Goal: Task Accomplishment & Management: Use online tool/utility

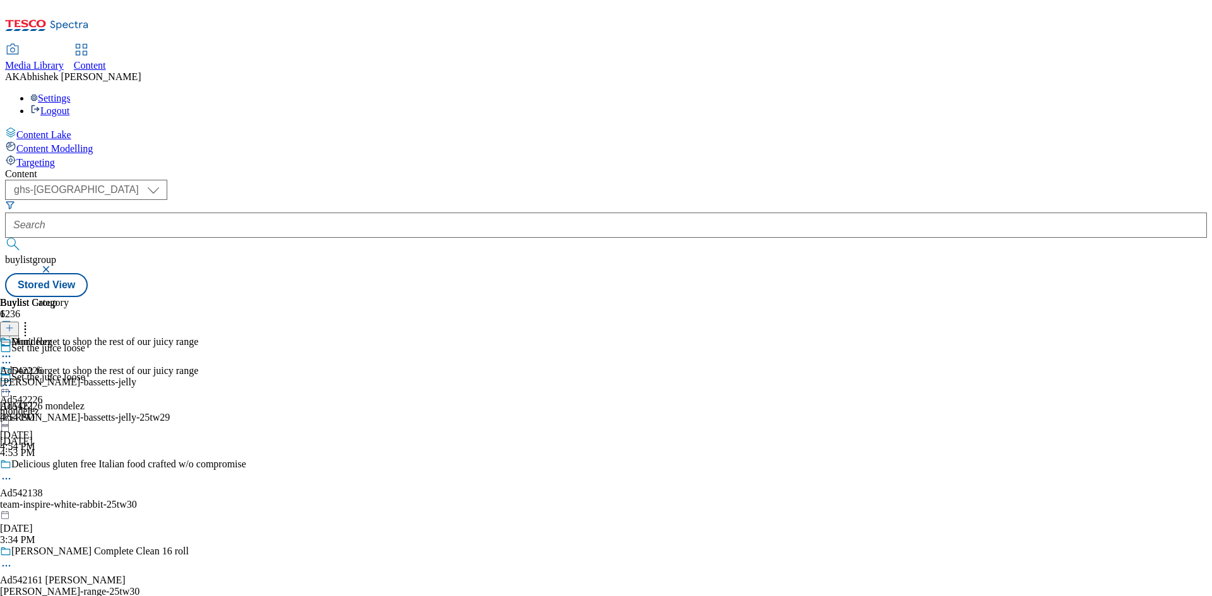
select select "ghs-[GEOGRAPHIC_DATA]"
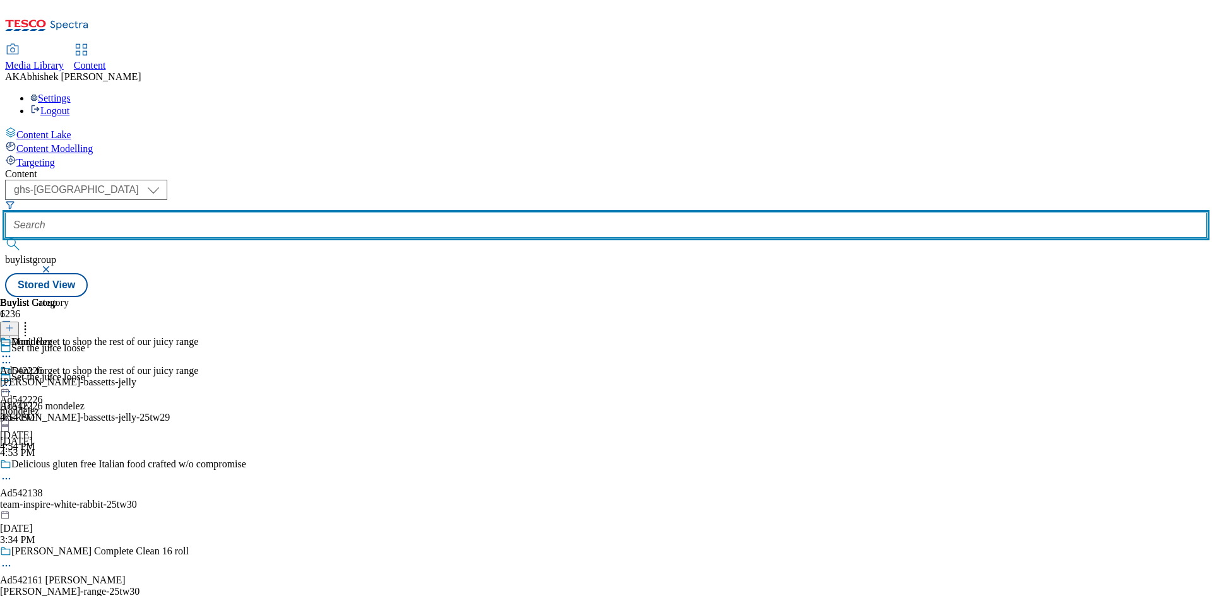
click at [331, 213] on input "text" at bounding box center [606, 225] width 1202 height 25
click at [5, 238] on button "submit" at bounding box center [14, 244] width 18 height 13
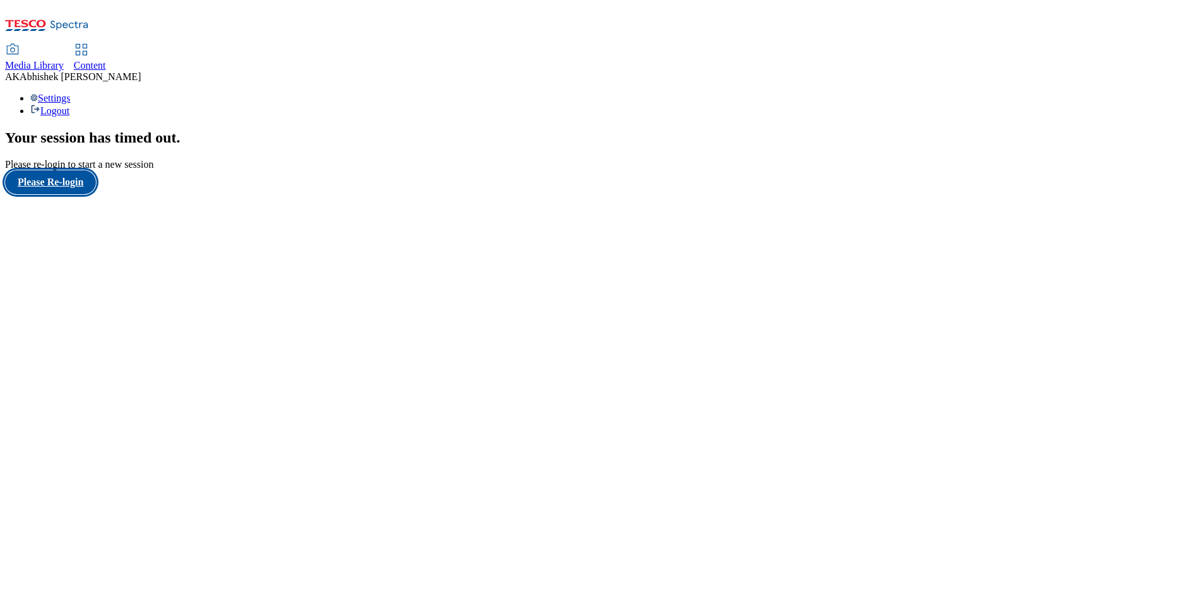
click at [81, 194] on button "Please Re-login" at bounding box center [50, 182] width 91 height 24
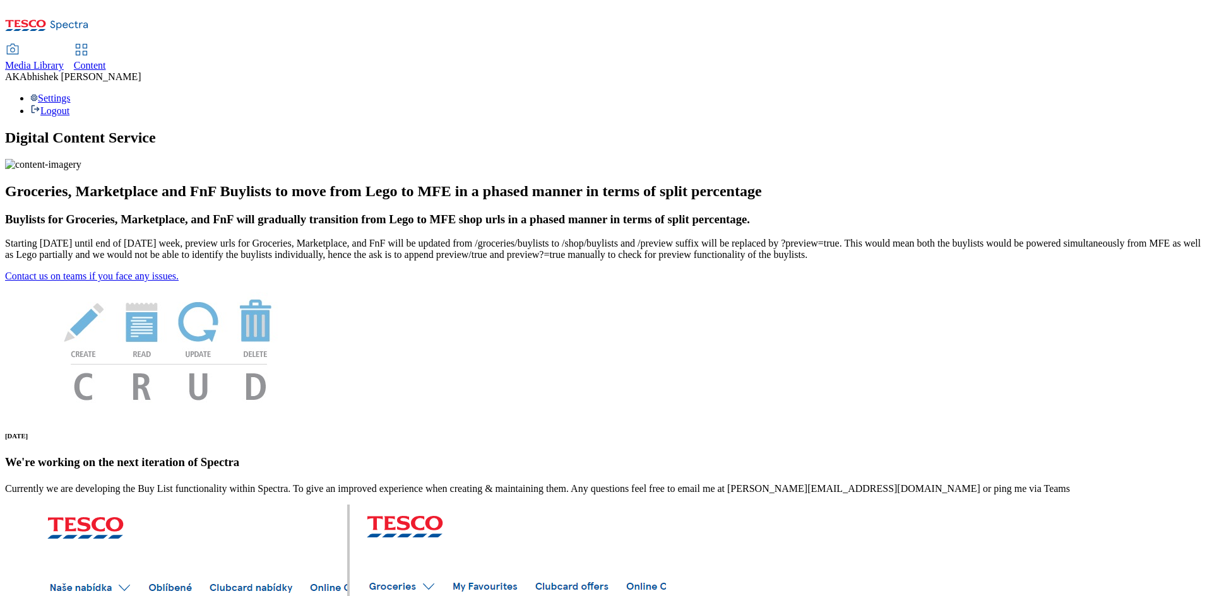
click at [106, 60] on span "Content" at bounding box center [90, 65] width 32 height 11
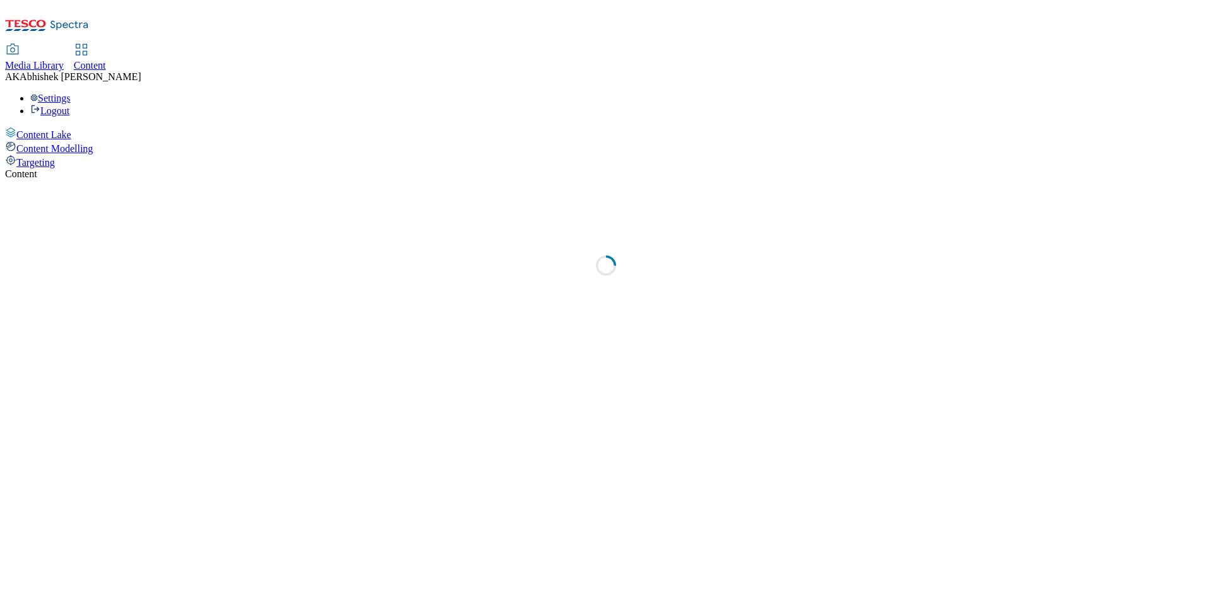
select select "ghs-uk"
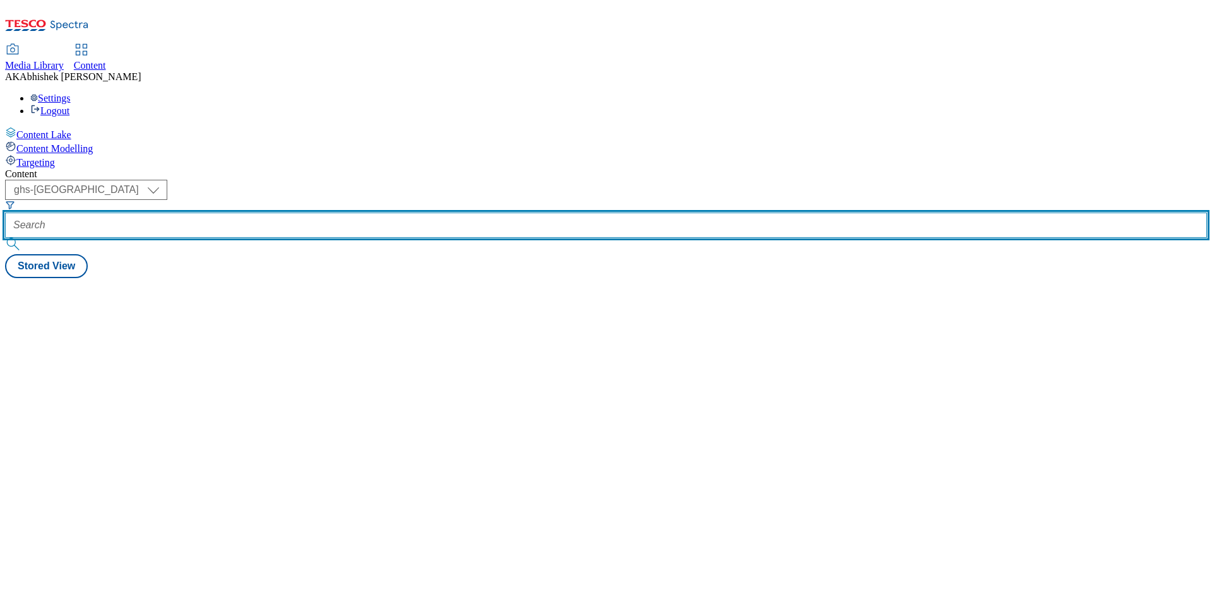
click at [302, 213] on input "text" at bounding box center [606, 225] width 1202 height 25
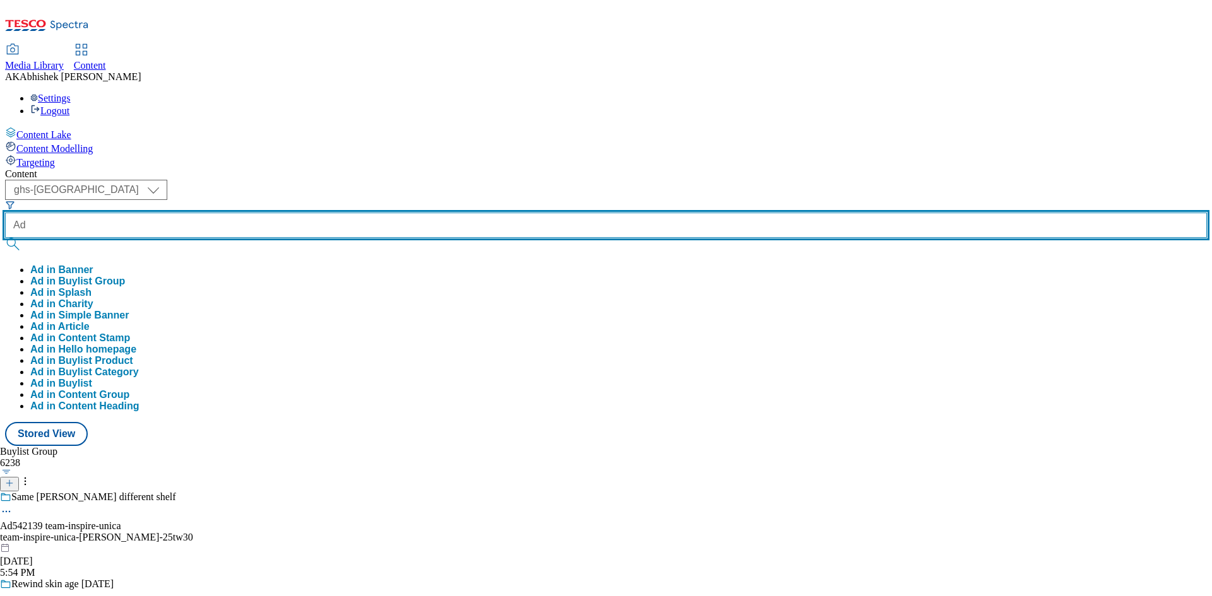
paste input "542139"
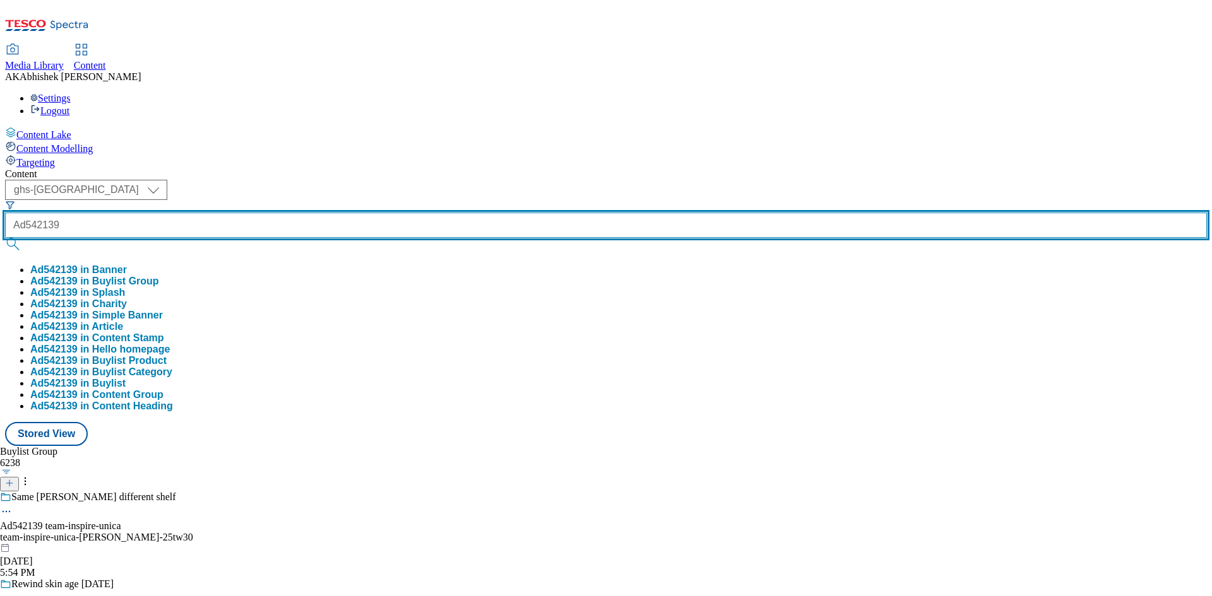
type input "Ad542139"
click at [5, 238] on button "submit" at bounding box center [14, 244] width 18 height 13
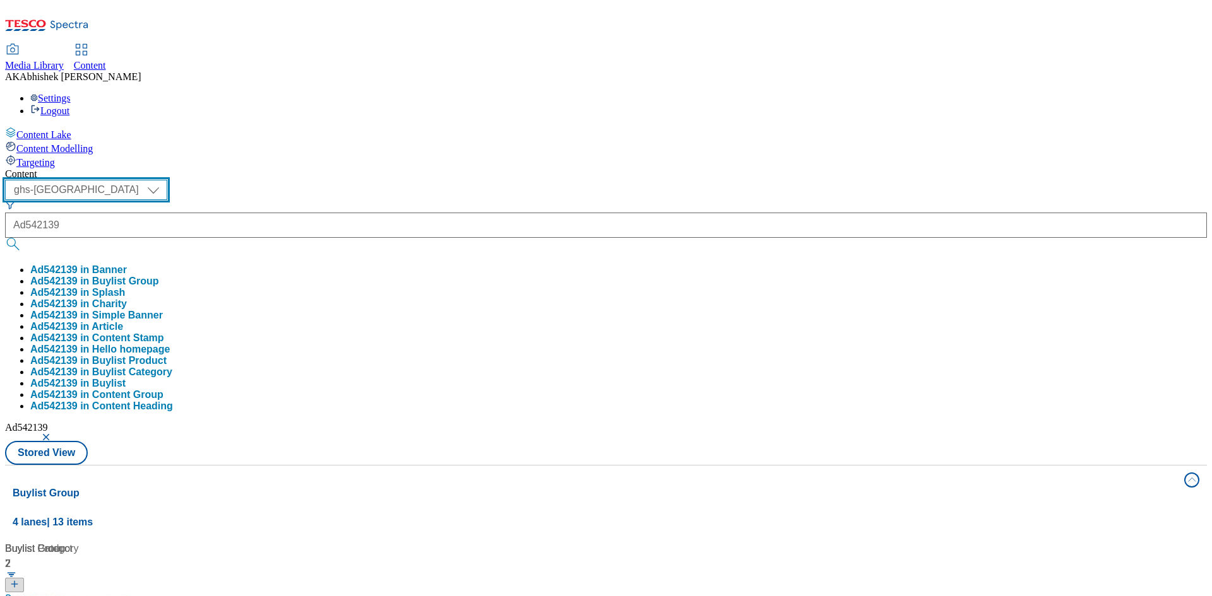
click at [167, 180] on select "ghs-roi ghs-uk" at bounding box center [86, 190] width 162 height 20
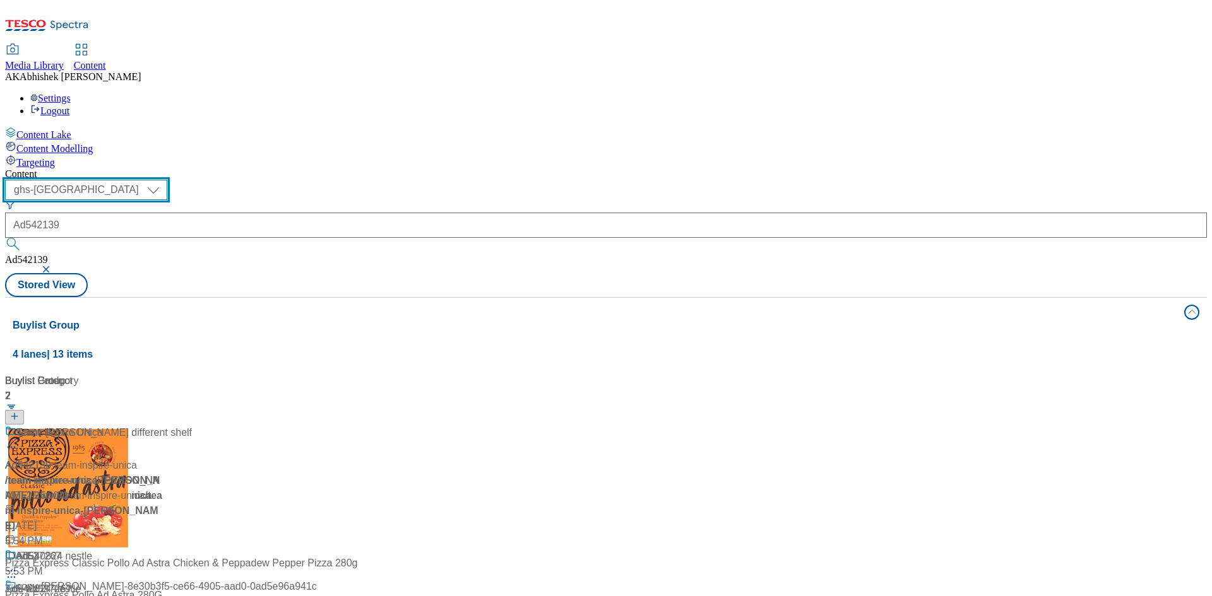
select select "ghs-roi"
click at [164, 180] on select "ghs-roi ghs-uk" at bounding box center [86, 190] width 162 height 20
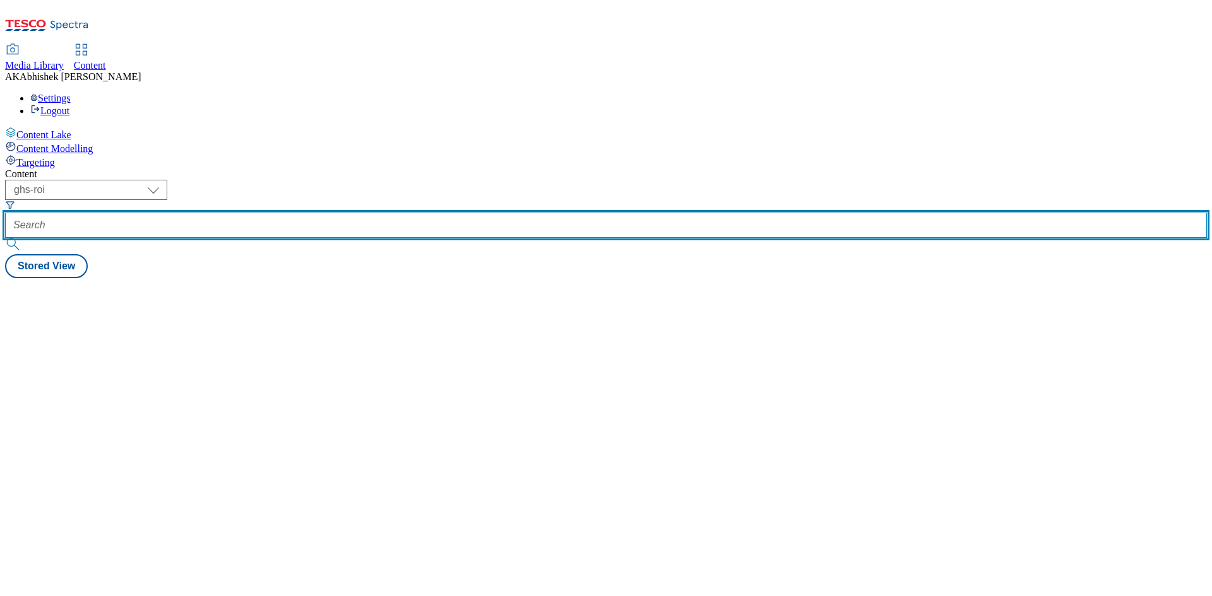
drag, startPoint x: 293, startPoint y: 98, endPoint x: 338, endPoint y: 105, distance: 44.6
click at [293, 213] on input "text" at bounding box center [606, 225] width 1202 height 25
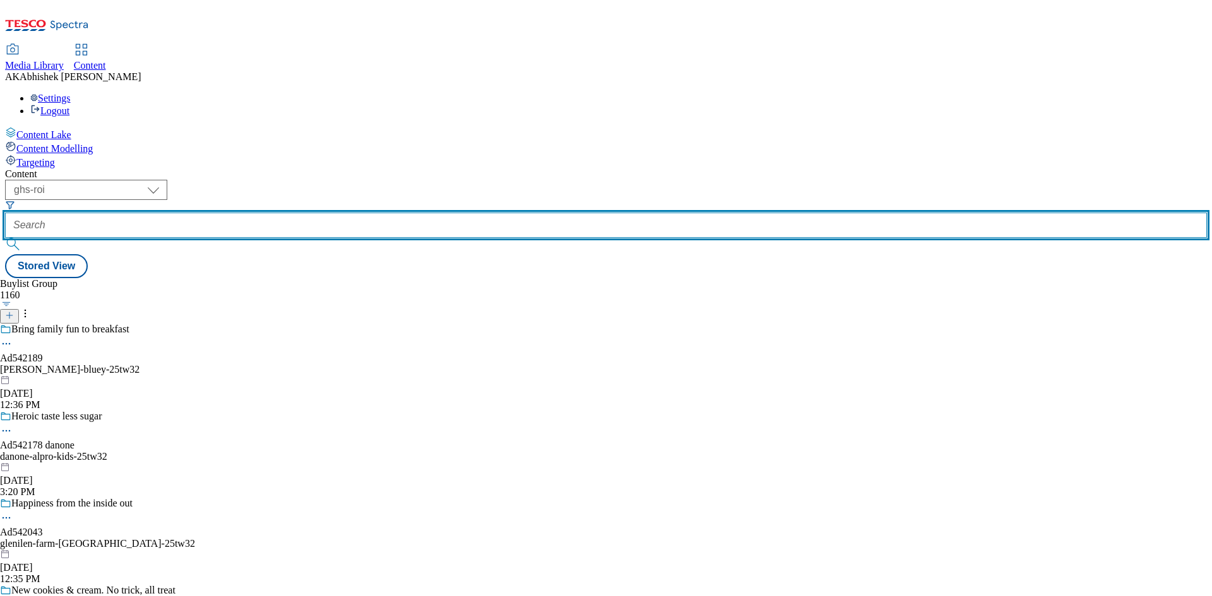
paste input "542139"
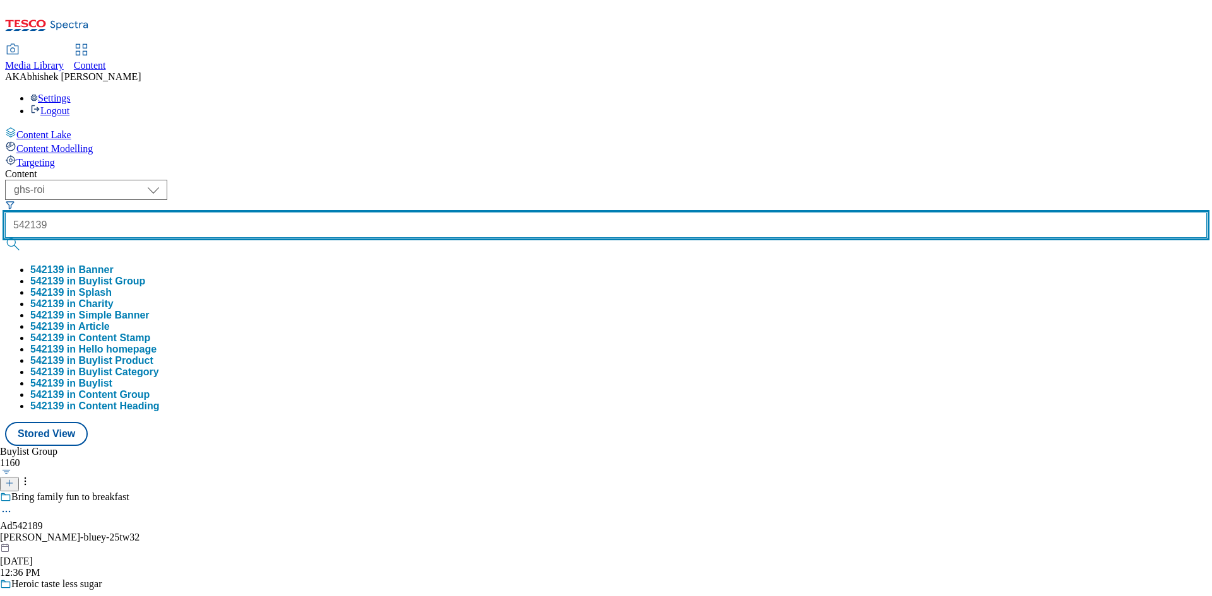
click at [5, 238] on button "submit" at bounding box center [14, 244] width 18 height 13
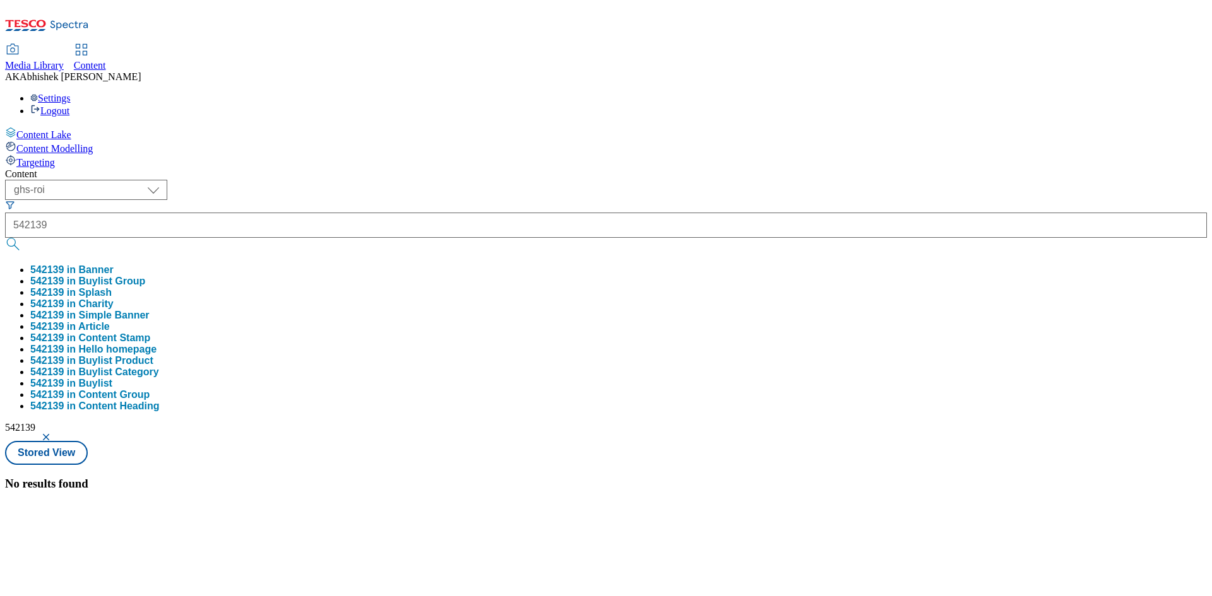
click at [271, 213] on div "542139" at bounding box center [606, 225] width 1202 height 25
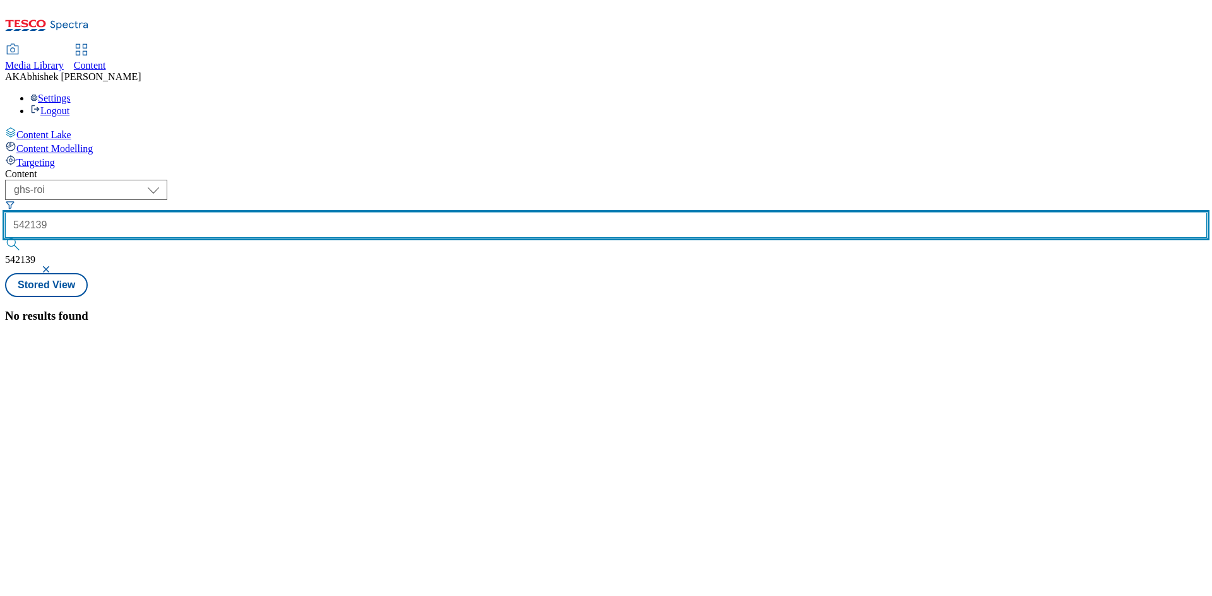
click at [274, 213] on input "542139" at bounding box center [606, 225] width 1202 height 25
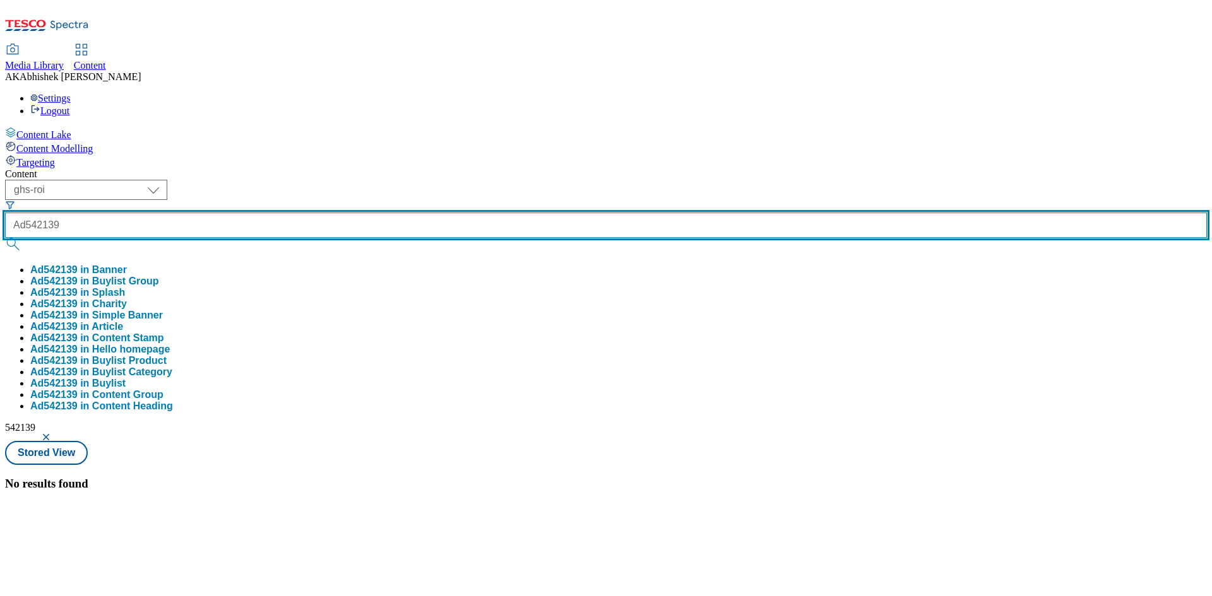
type input "Ad542139"
click at [5, 238] on button "submit" at bounding box center [14, 244] width 18 height 13
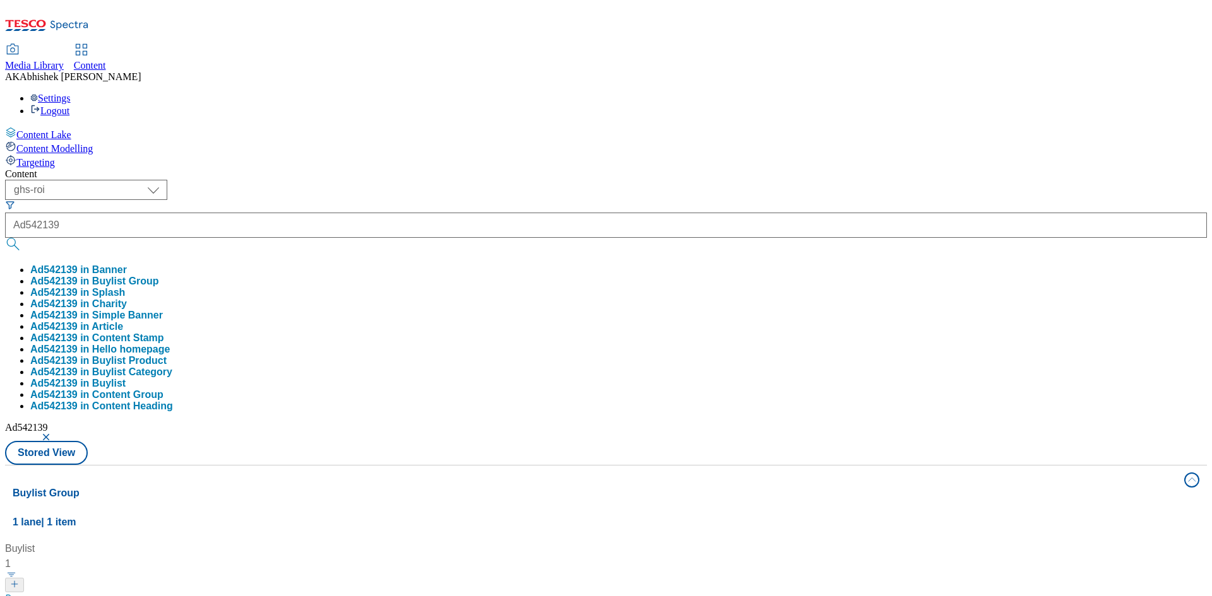
click at [492, 169] on div "Content ( optional ) ghs-roi ghs-uk ghs-roi Ad542139 Ad542139 in Banner Ad54213…" at bounding box center [606, 592] width 1202 height 847
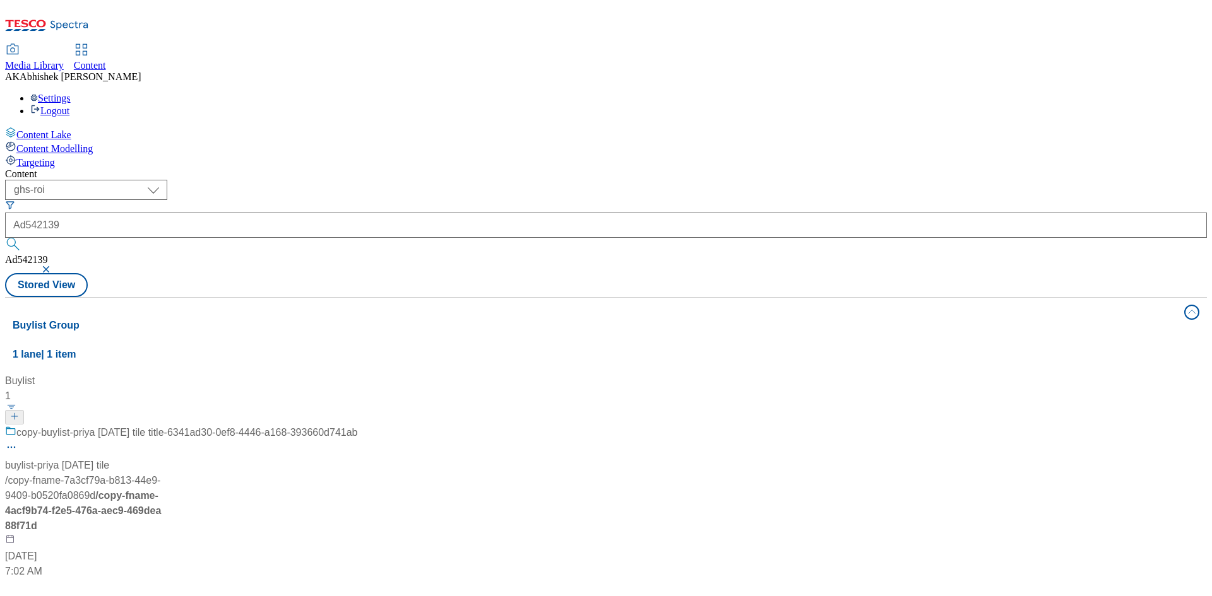
click at [54, 266] on button "button" at bounding box center [47, 270] width 13 height 8
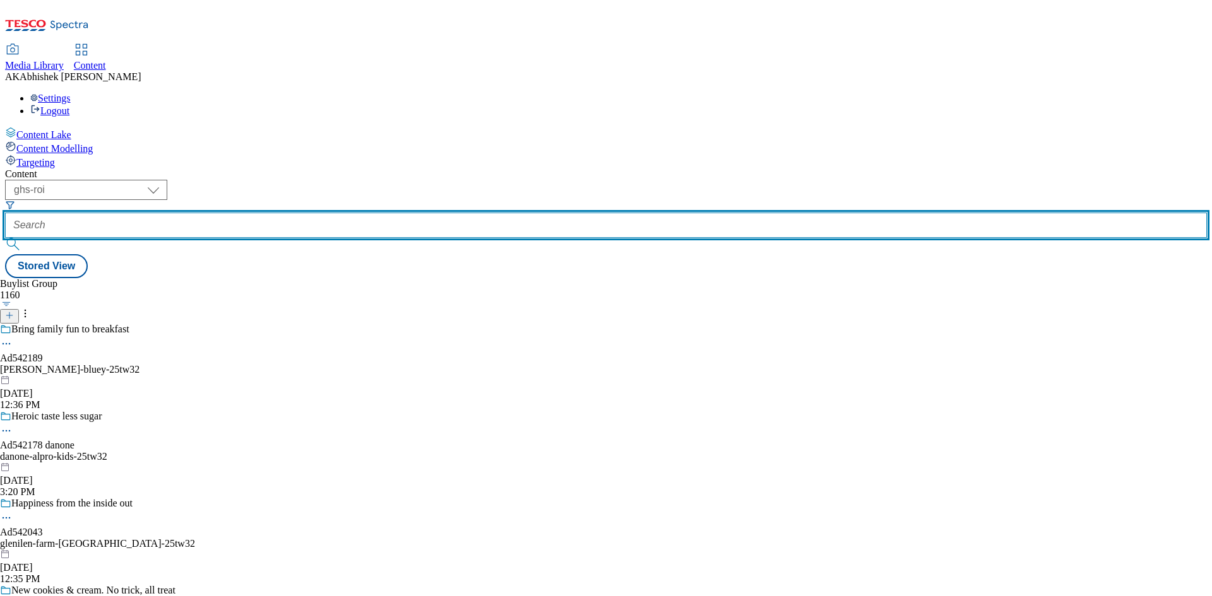
click at [334, 213] on input "text" at bounding box center [606, 225] width 1202 height 25
paste input "542139"
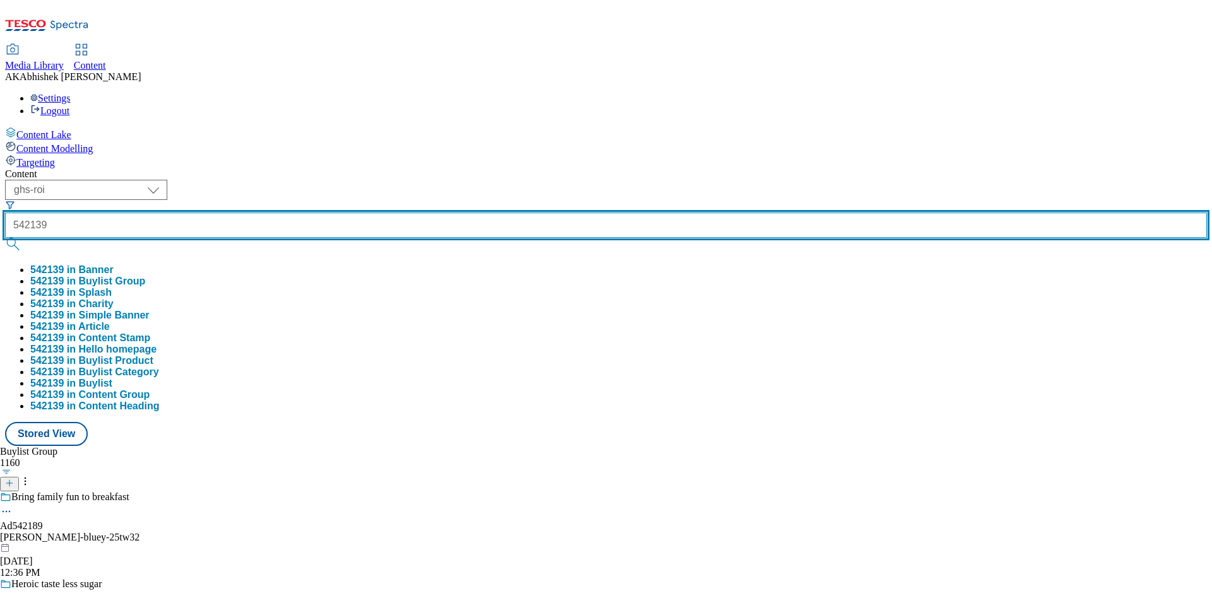
click at [5, 238] on button "submit" at bounding box center [14, 244] width 18 height 13
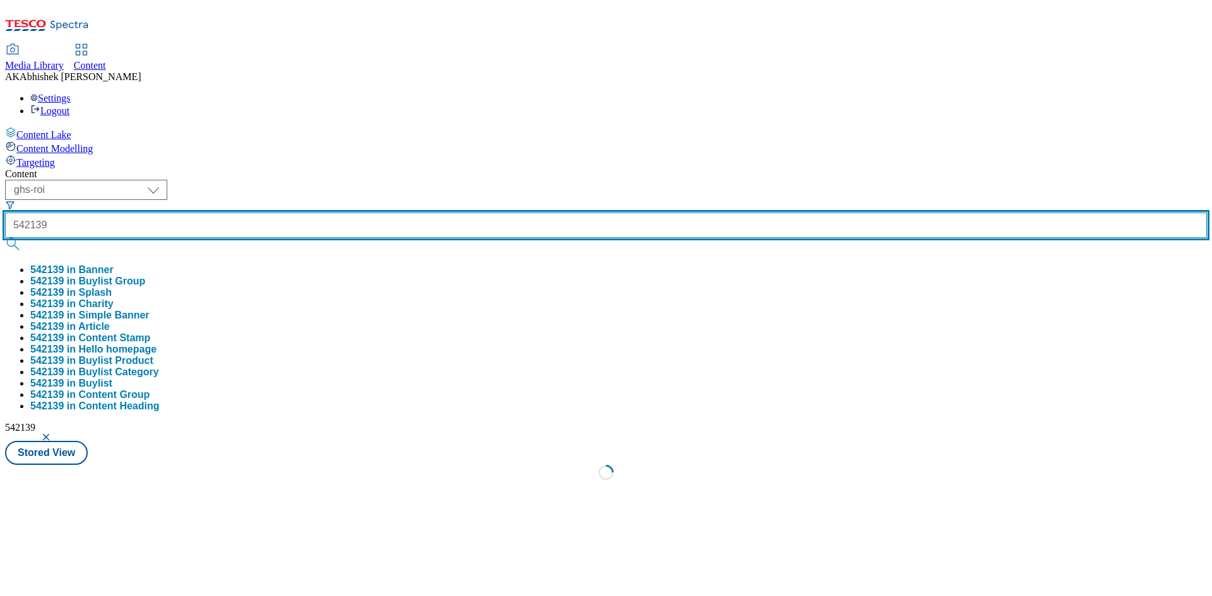
click at [5, 238] on button "submit" at bounding box center [14, 244] width 18 height 13
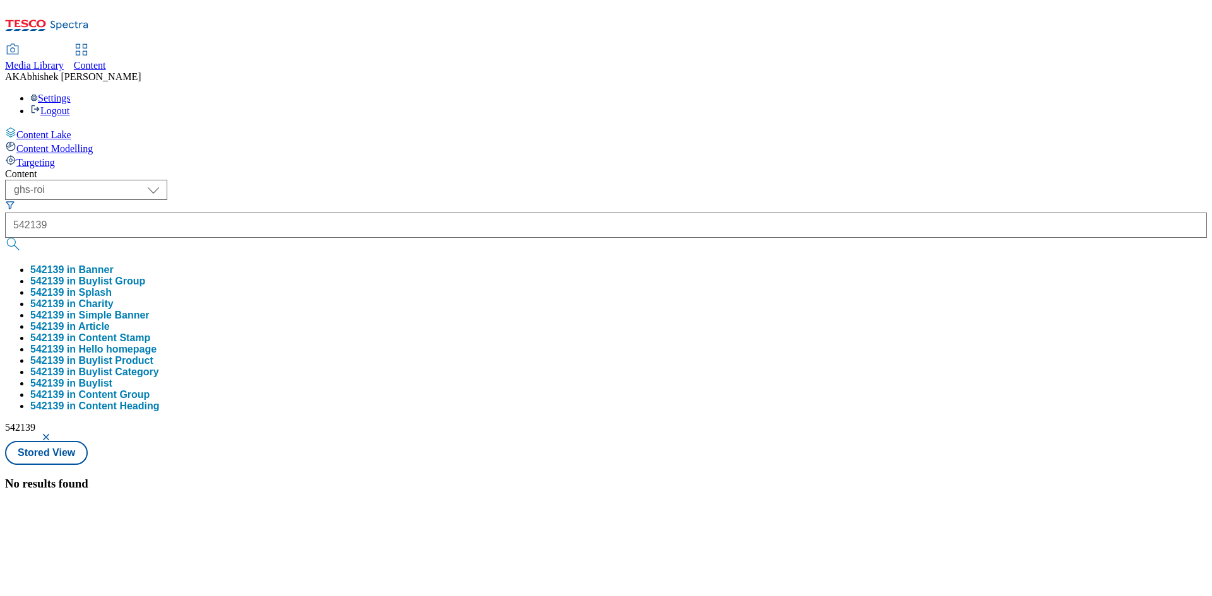
click at [114, 264] on button "542139 in Banner" at bounding box center [71, 269] width 83 height 11
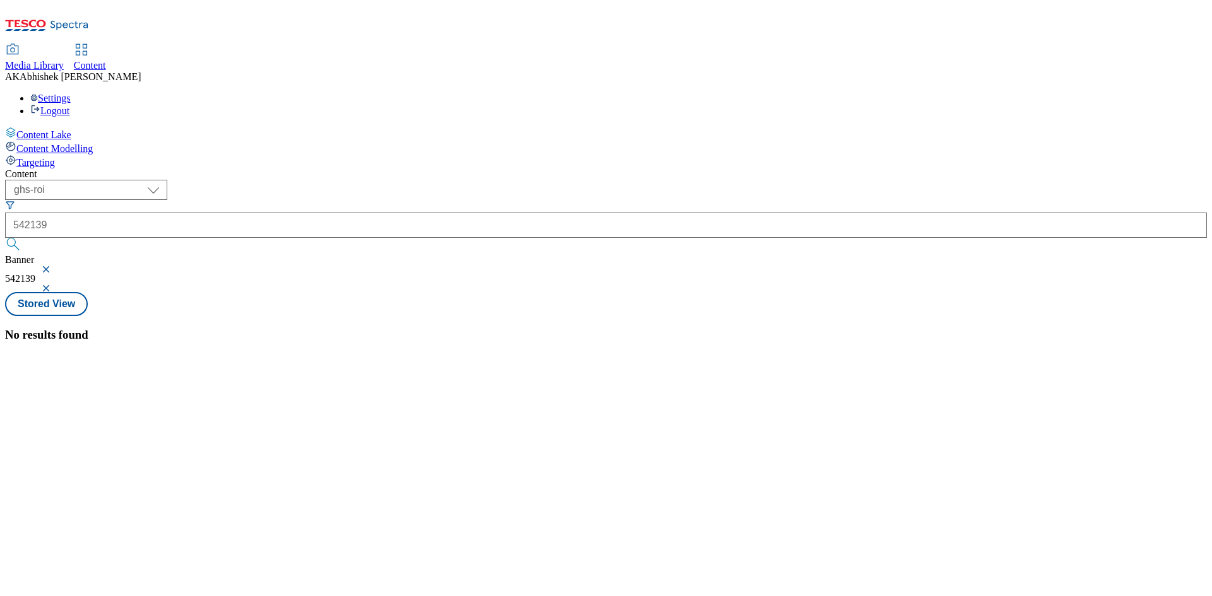
click at [271, 213] on div "542139" at bounding box center [606, 225] width 1202 height 25
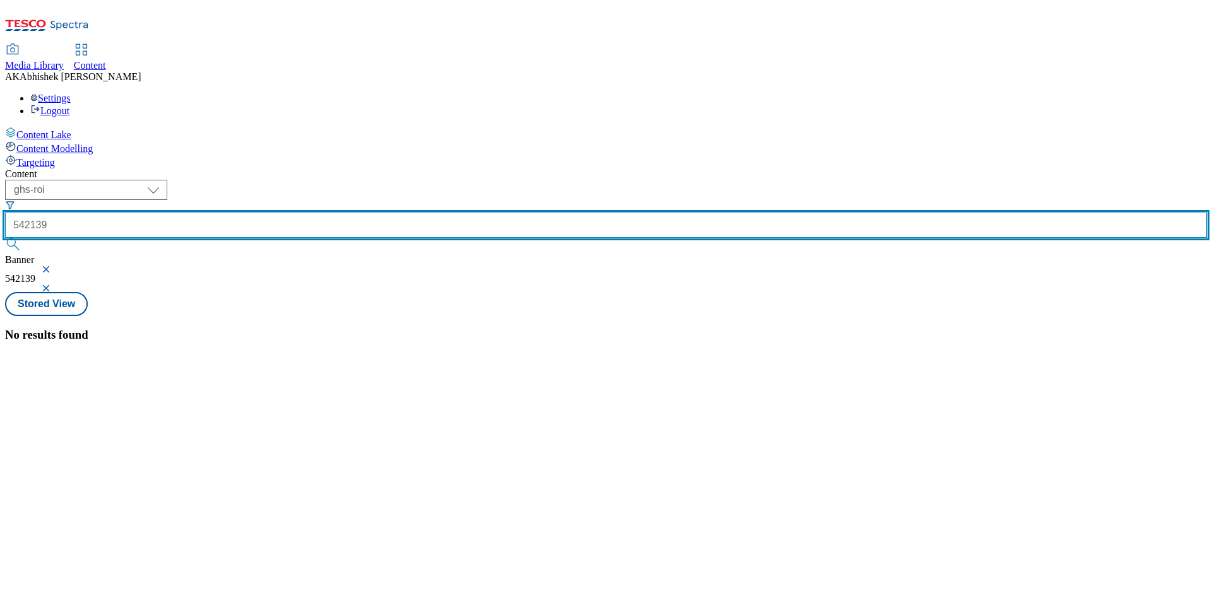
click at [276, 213] on input "542139" at bounding box center [606, 225] width 1202 height 25
type input "Ad542139"
click at [5, 238] on button "submit" at bounding box center [14, 244] width 18 height 13
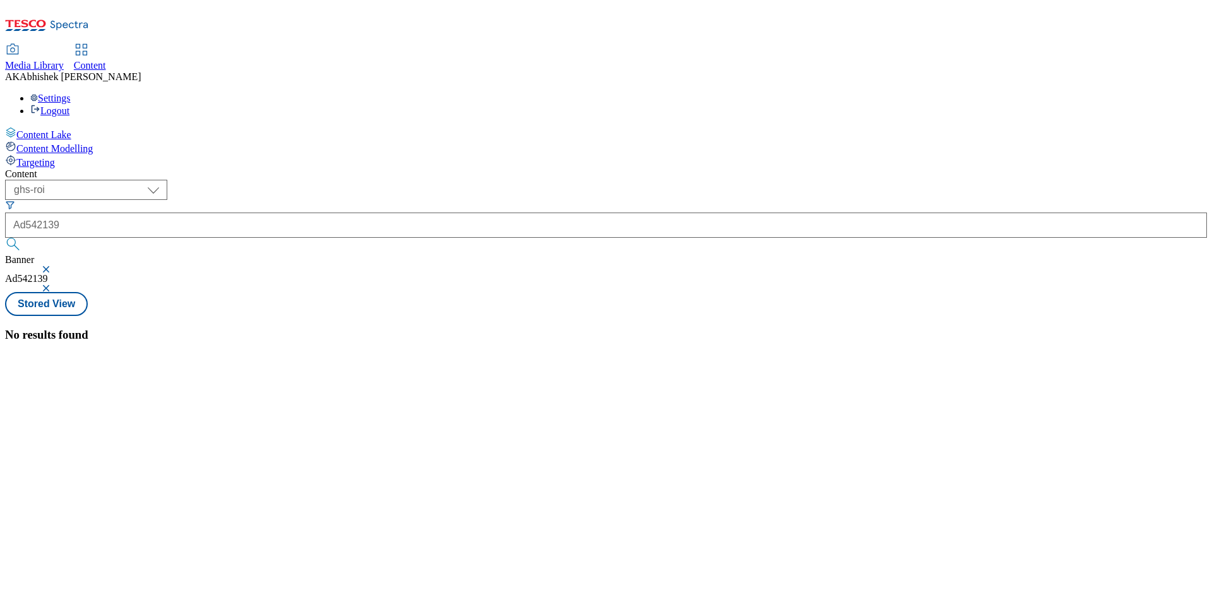
click at [54, 285] on button "button" at bounding box center [47, 289] width 13 height 8
click at [54, 266] on button "button" at bounding box center [47, 270] width 13 height 8
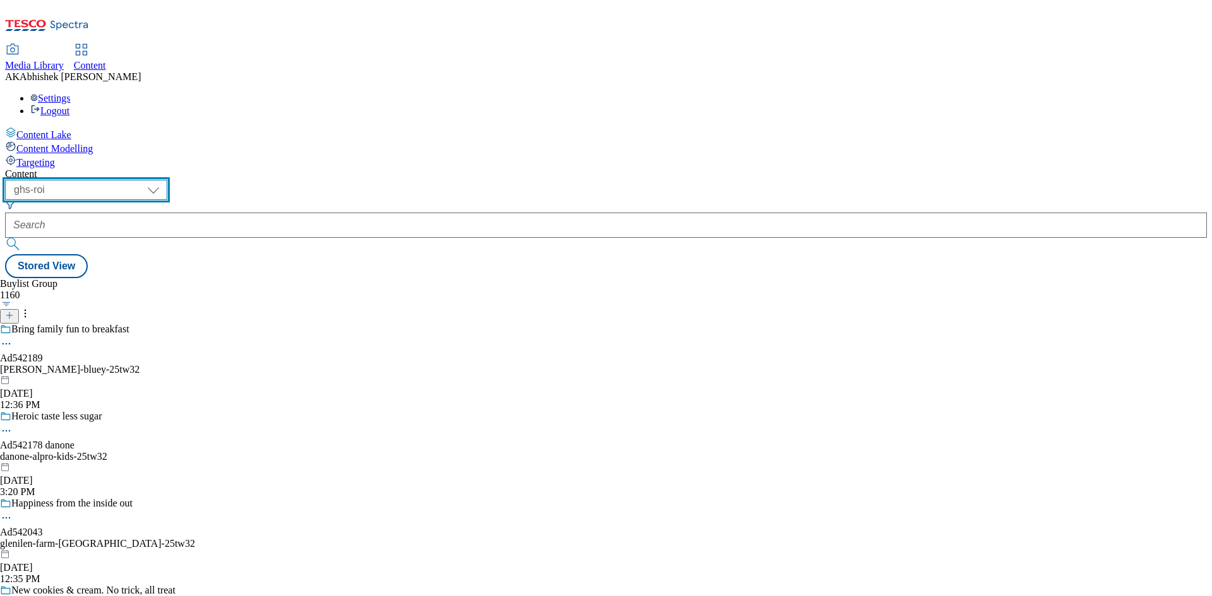
click at [167, 180] on select "ghs-roi ghs-uk" at bounding box center [86, 190] width 162 height 20
select select "ghs-uk"
click at [164, 180] on select "ghs-roi ghs-uk" at bounding box center [86, 190] width 162 height 20
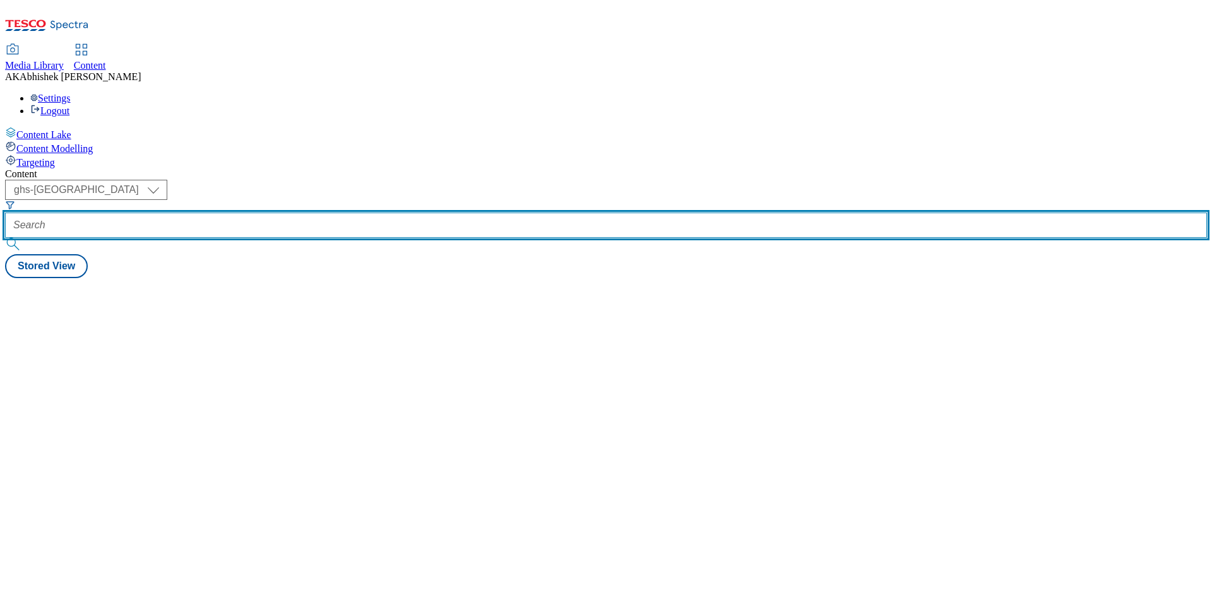
click at [314, 213] on input "text" at bounding box center [606, 225] width 1202 height 25
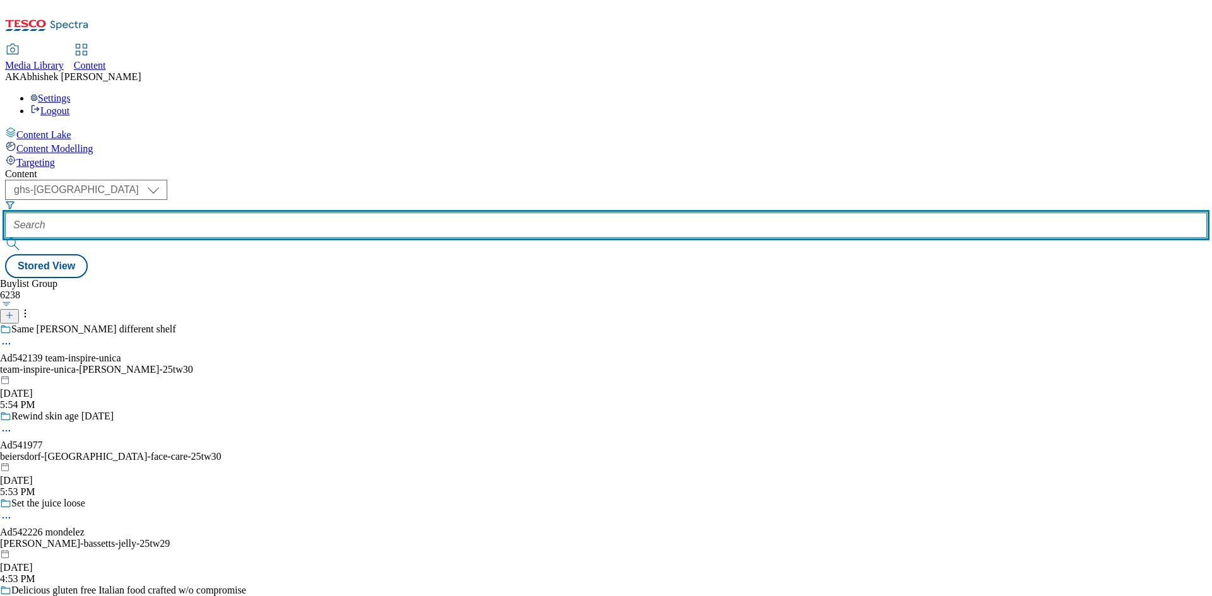
paste input "542139"
type input "542139"
click at [5, 238] on button "submit" at bounding box center [14, 244] width 18 height 13
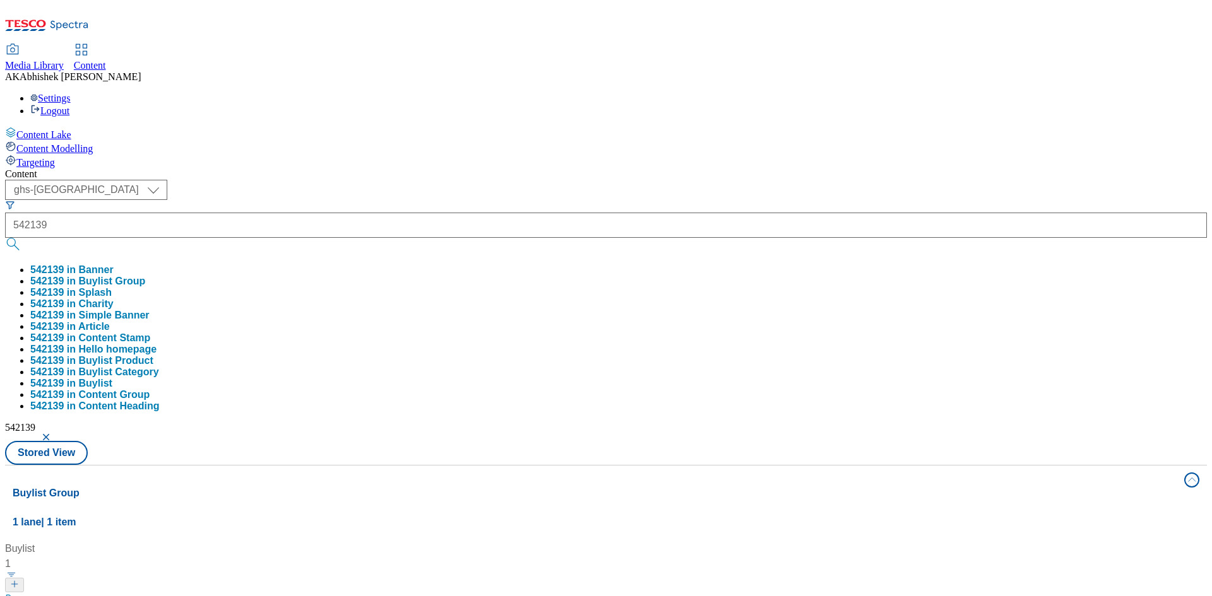
click at [521, 180] on div "( optional ) ghs-roi ghs-uk ghs-uk 542139 542139 in Banner 542139 in Buylist Gr…" at bounding box center [606, 322] width 1202 height 285
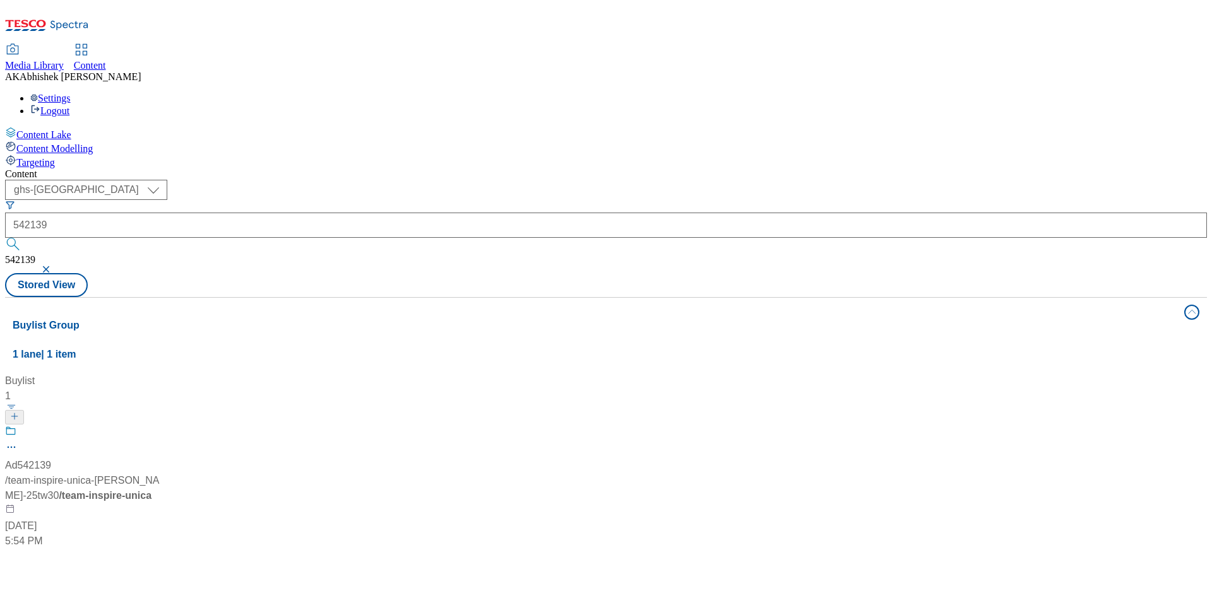
click at [163, 425] on div "Ad542139 / team-inspire-unica-greggs-25tw30 / team-inspire-unica Sep 12, 2025 5…" at bounding box center [84, 487] width 158 height 124
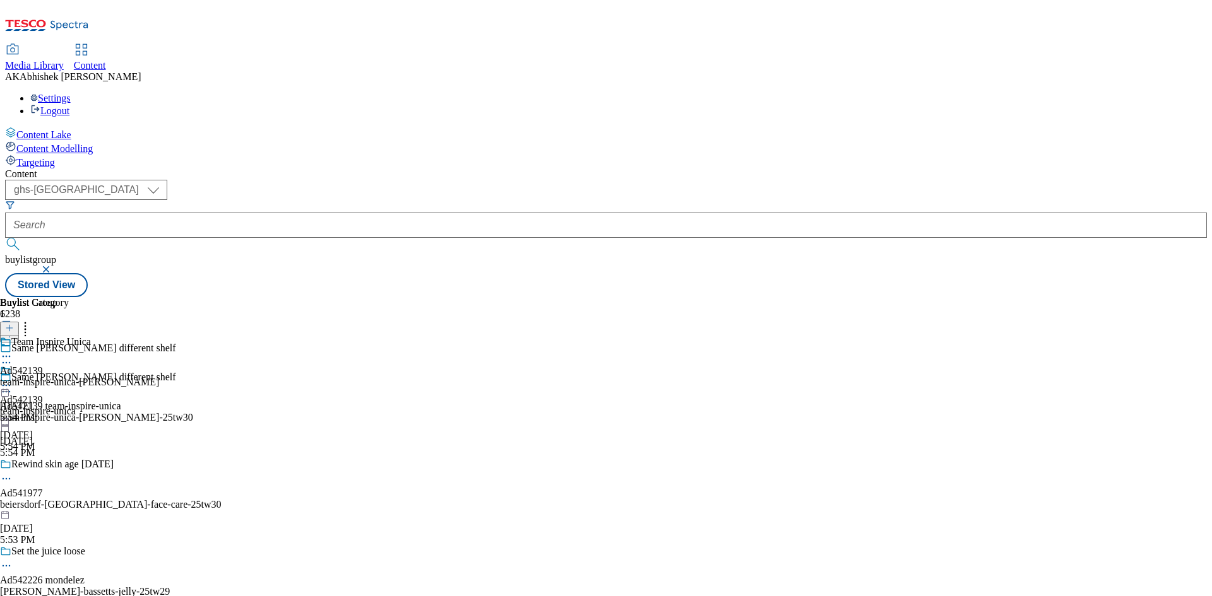
click at [13, 386] on icon at bounding box center [6, 392] width 13 height 13
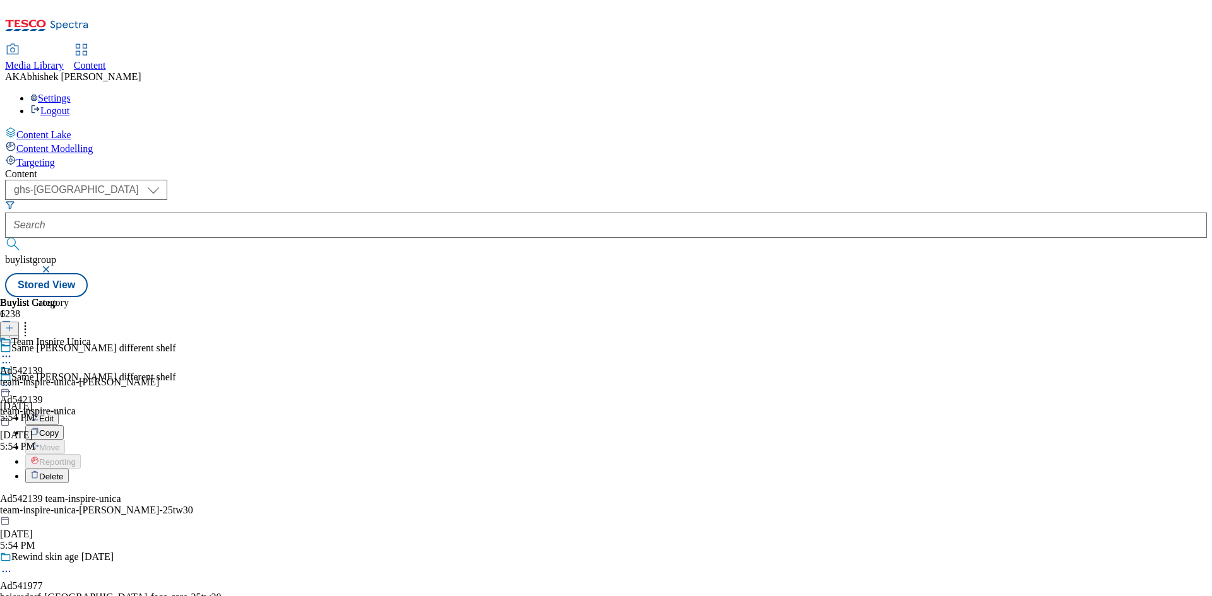
click at [54, 414] on span "Edit" at bounding box center [46, 418] width 15 height 9
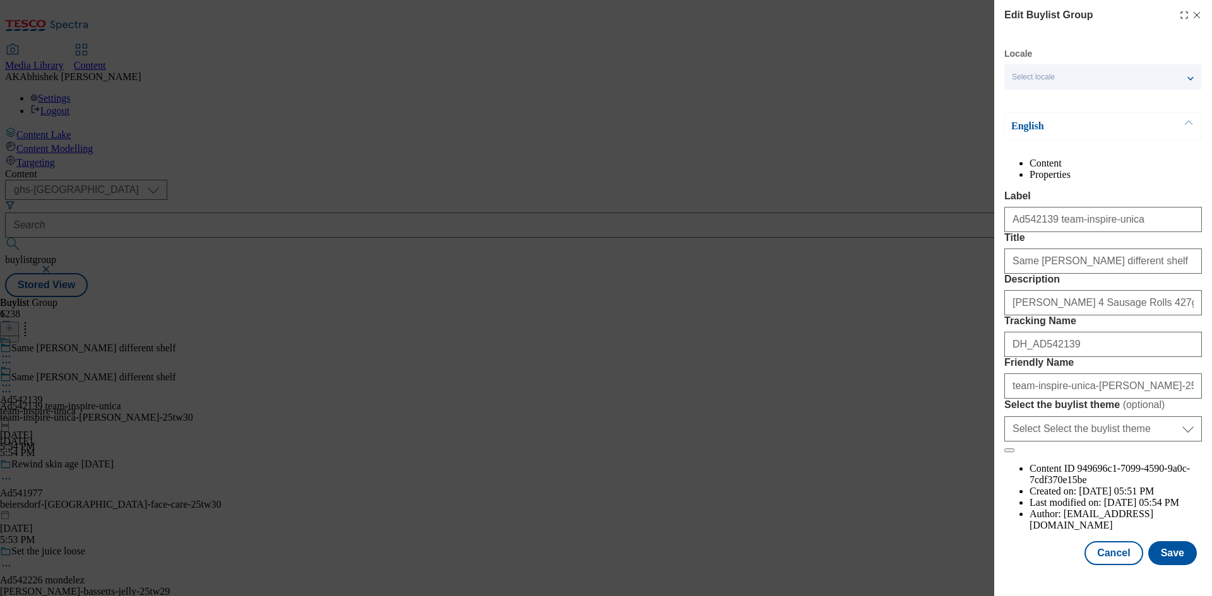
scroll to position [49, 0]
click at [1161, 565] on button "Save" at bounding box center [1172, 553] width 49 height 24
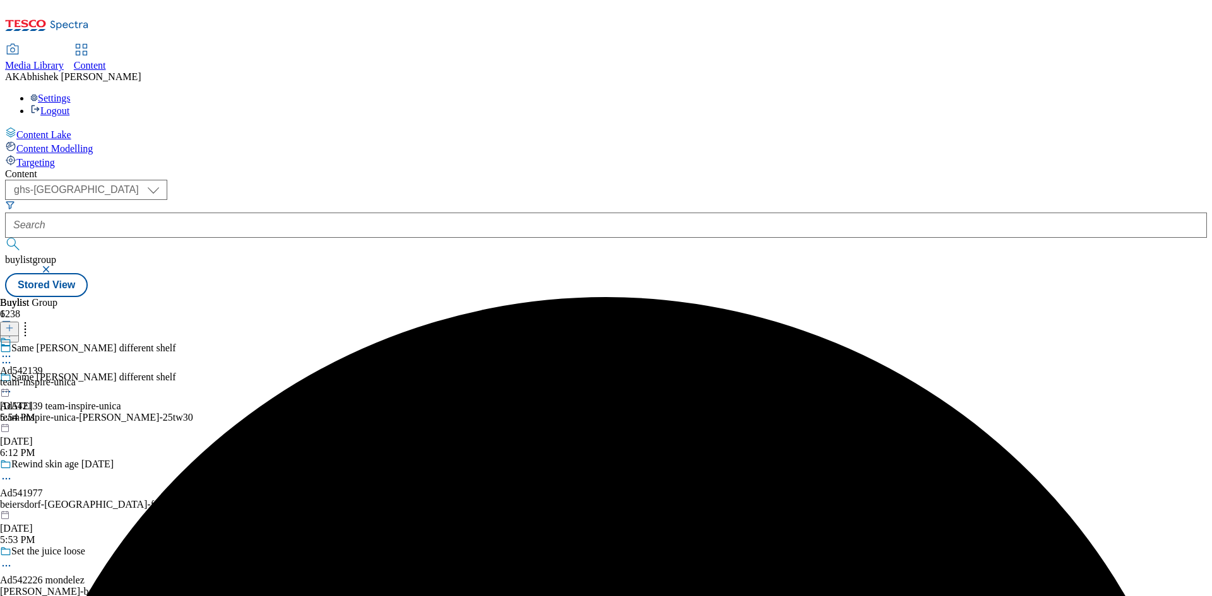
click at [13, 350] on icon at bounding box center [6, 356] width 13 height 13
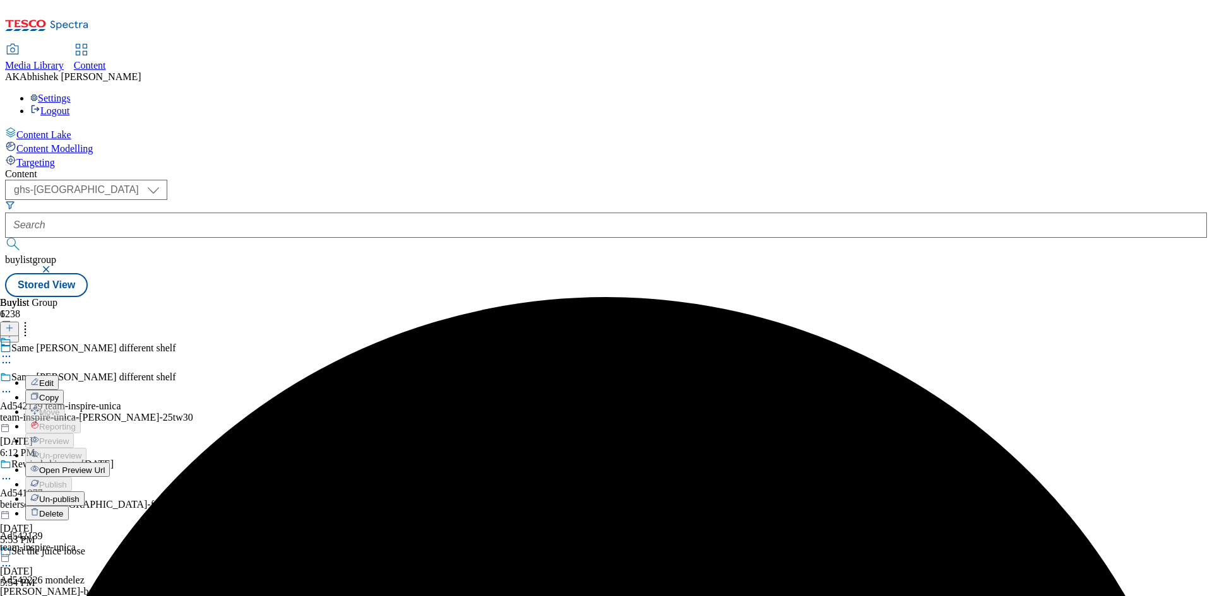
click at [54, 379] on span "Edit" at bounding box center [46, 383] width 15 height 9
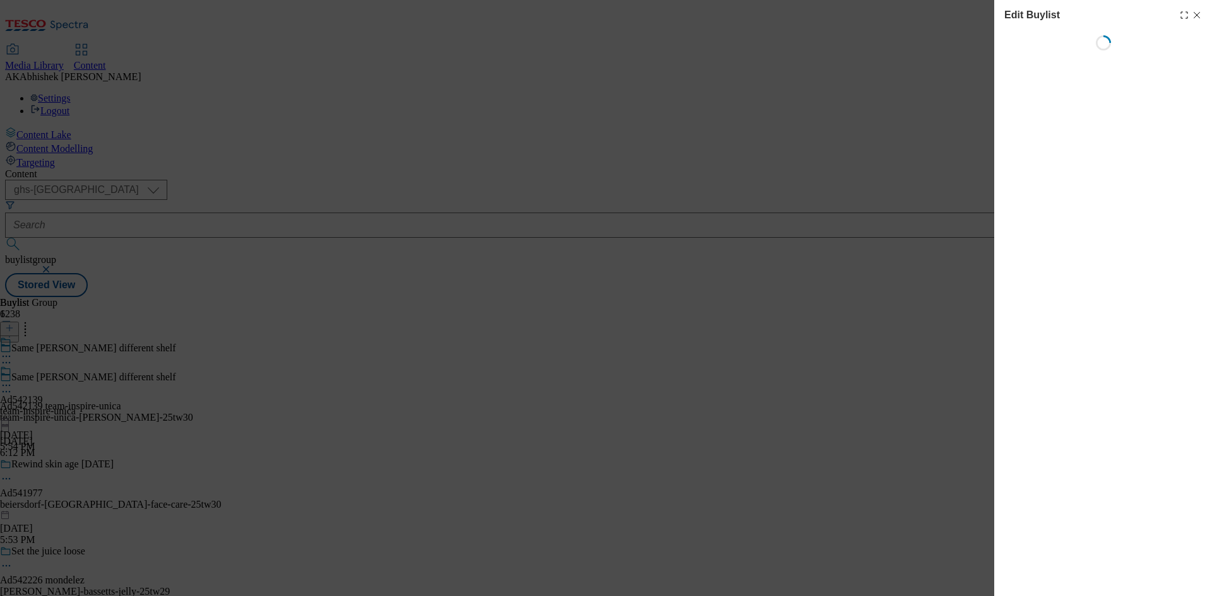
select select "tactical"
select select "supplier funded short term 1-3 weeks"
select select "dunnhumby"
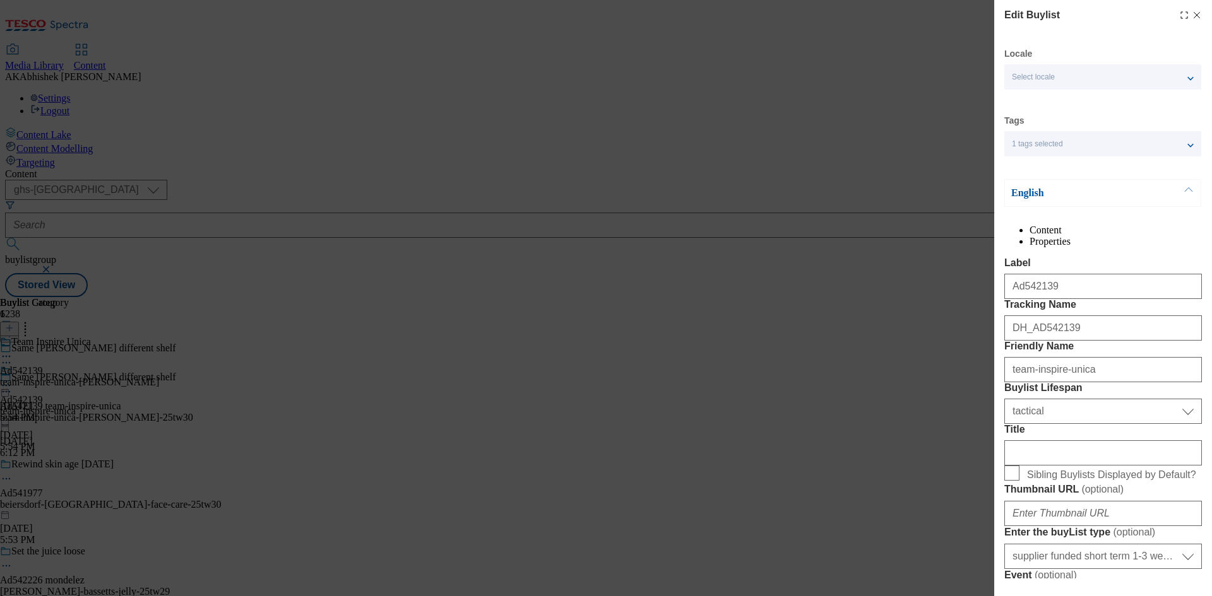
select select "Banner"
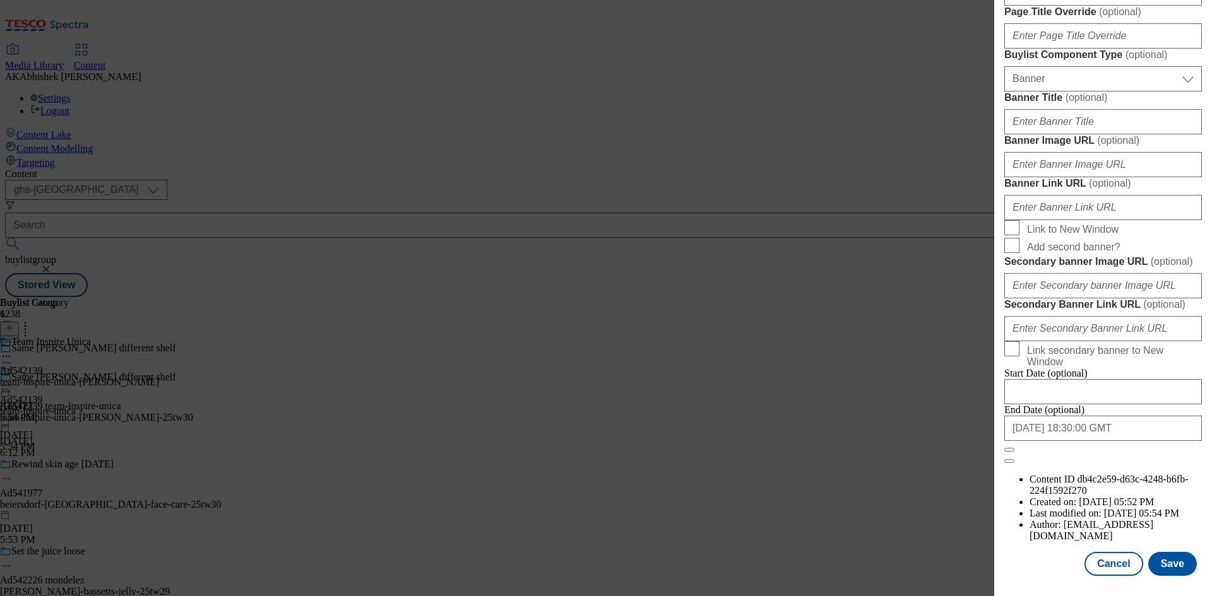
scroll to position [1306, 0]
click at [1121, 441] on input "2025-12-26 18:30:00 GMT" at bounding box center [1103, 428] width 198 height 25
select select "2025"
select select "December"
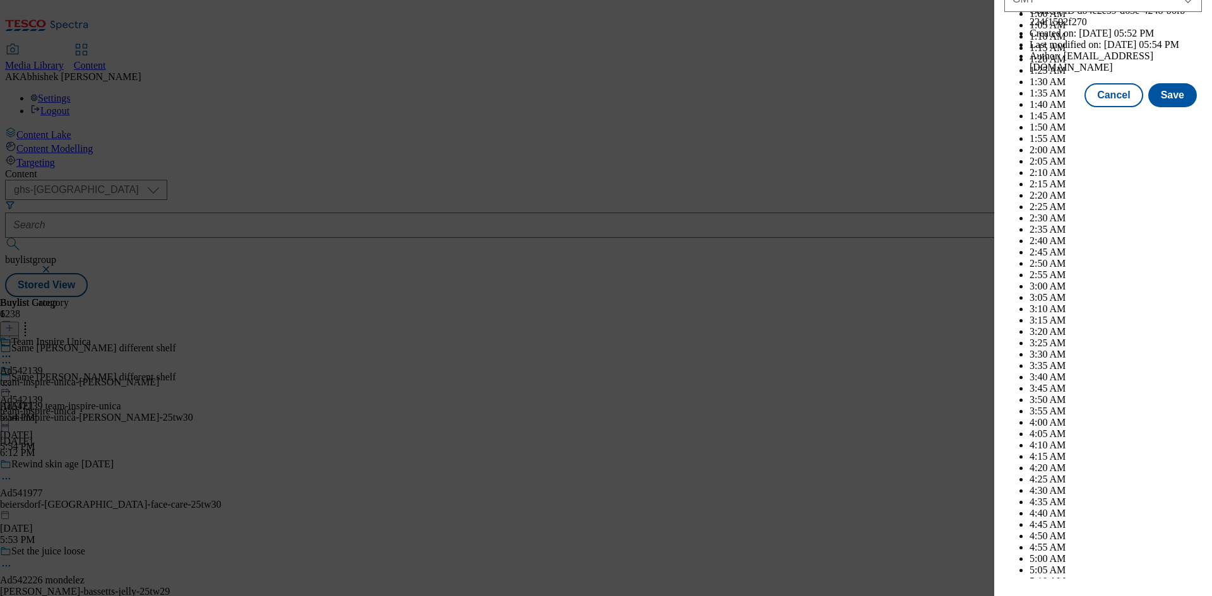
scroll to position [5177, 0]
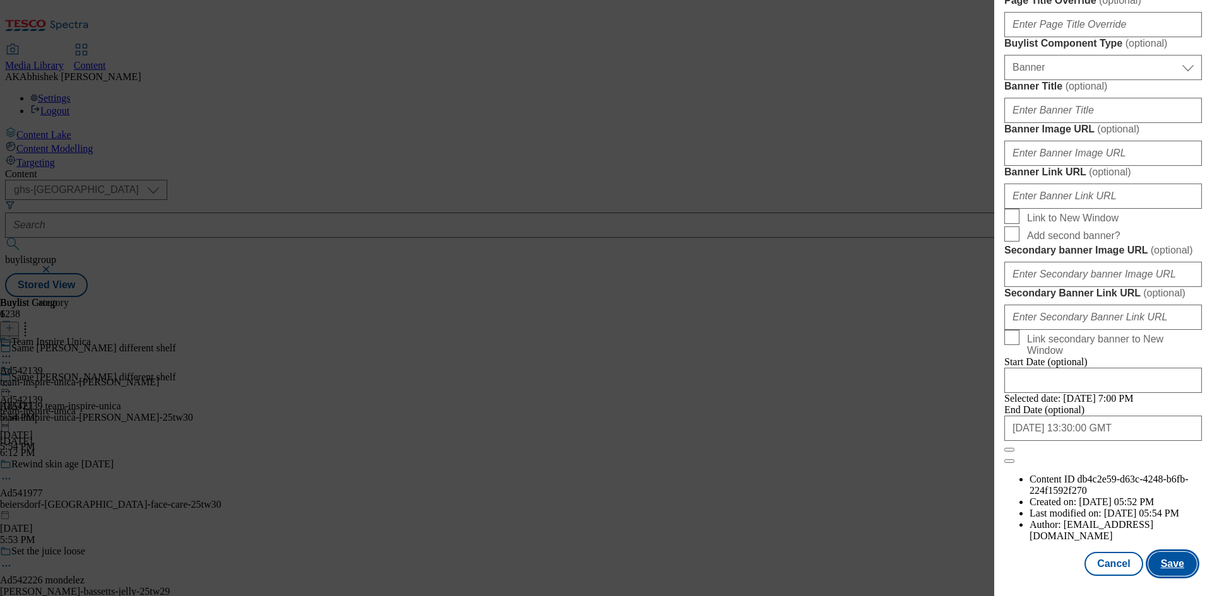
click at [1158, 560] on button "Save" at bounding box center [1172, 564] width 49 height 24
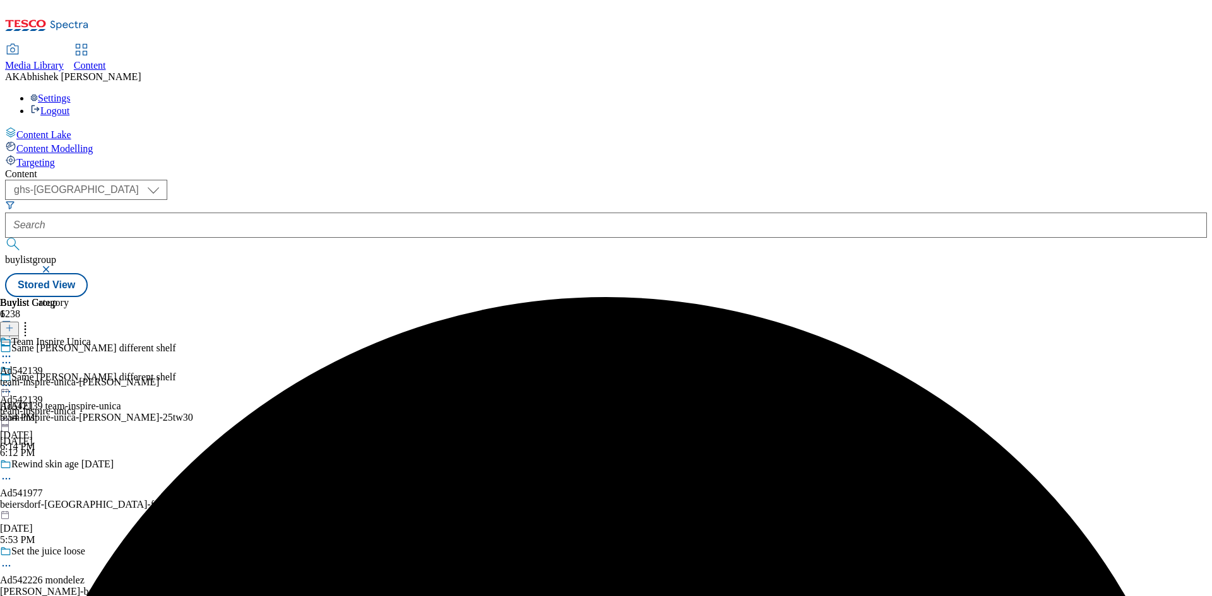
click at [13, 350] on icon at bounding box center [6, 356] width 13 height 13
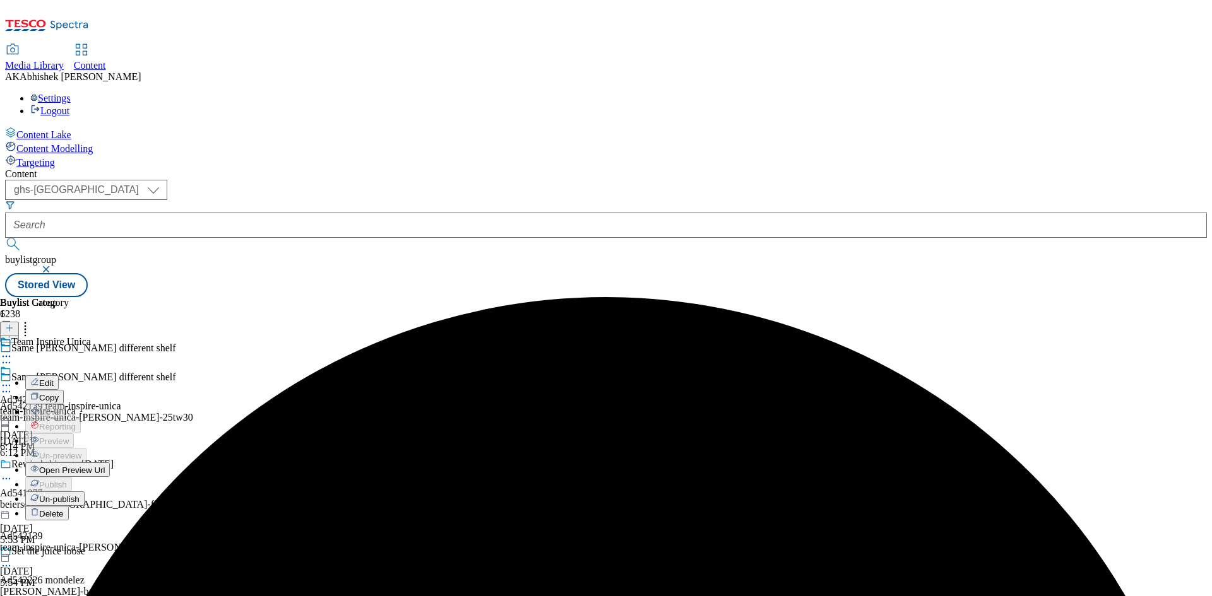
click at [54, 379] on span "Edit" at bounding box center [46, 383] width 15 height 9
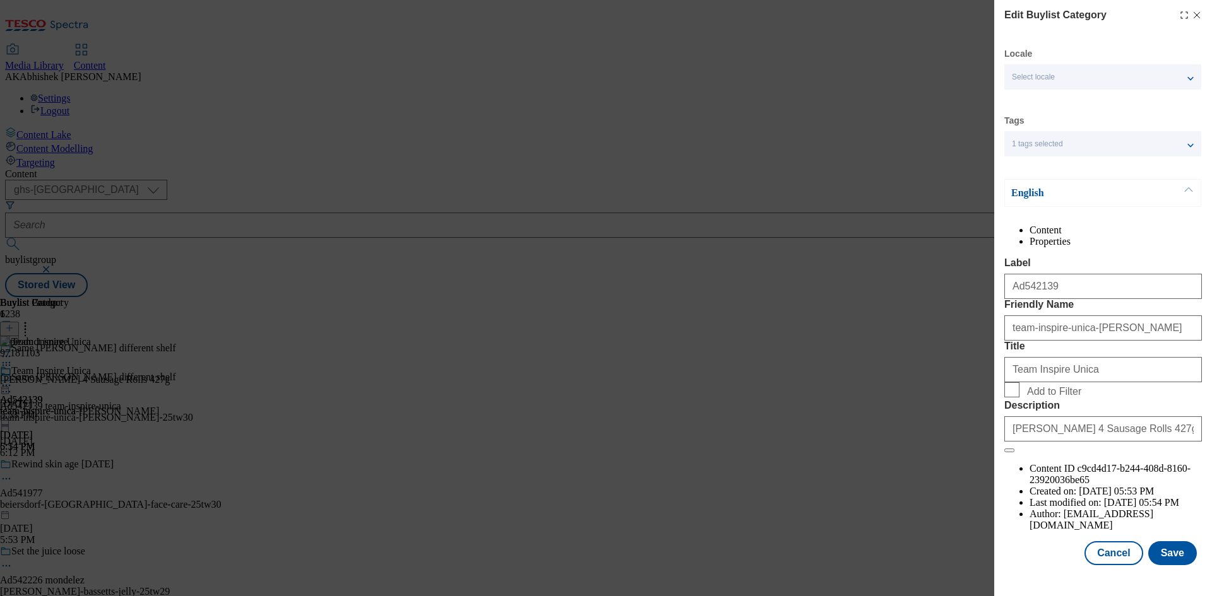
scroll to position [25, 0]
click at [1162, 565] on button "Save" at bounding box center [1172, 553] width 49 height 24
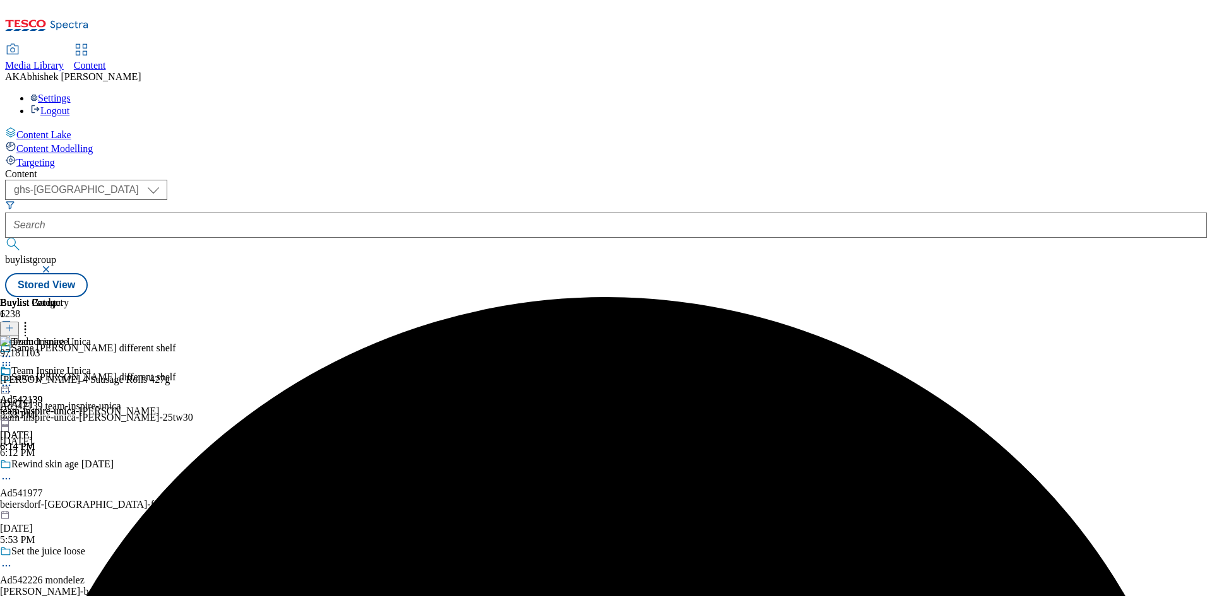
click at [159, 379] on div at bounding box center [79, 386] width 159 height 15
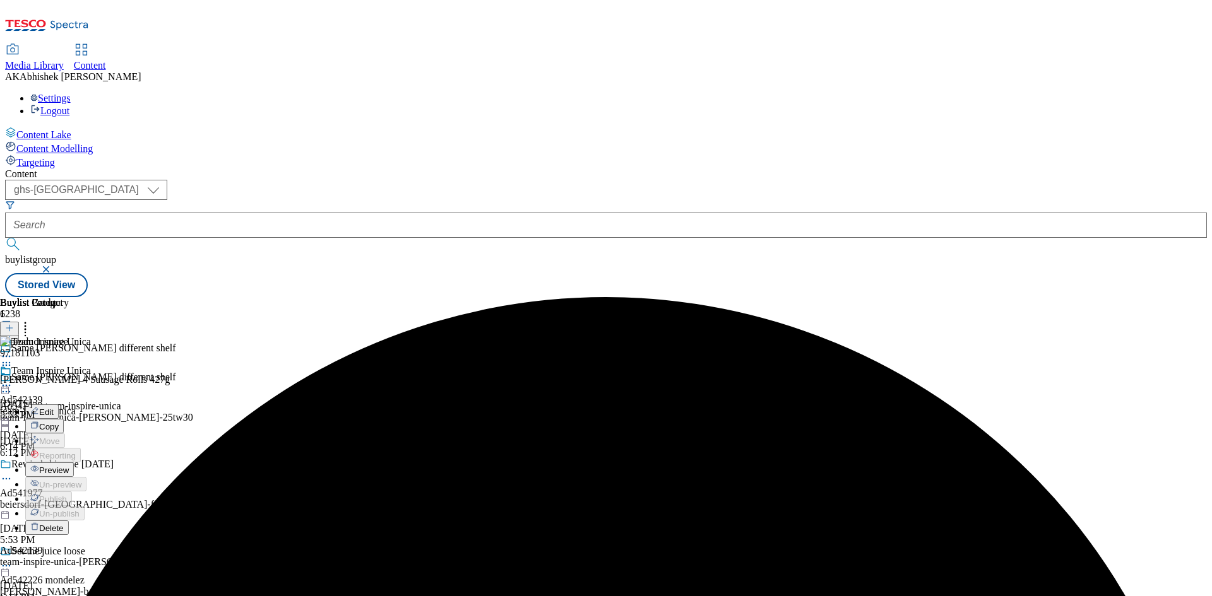
click at [69, 466] on span "Preview" at bounding box center [54, 470] width 30 height 9
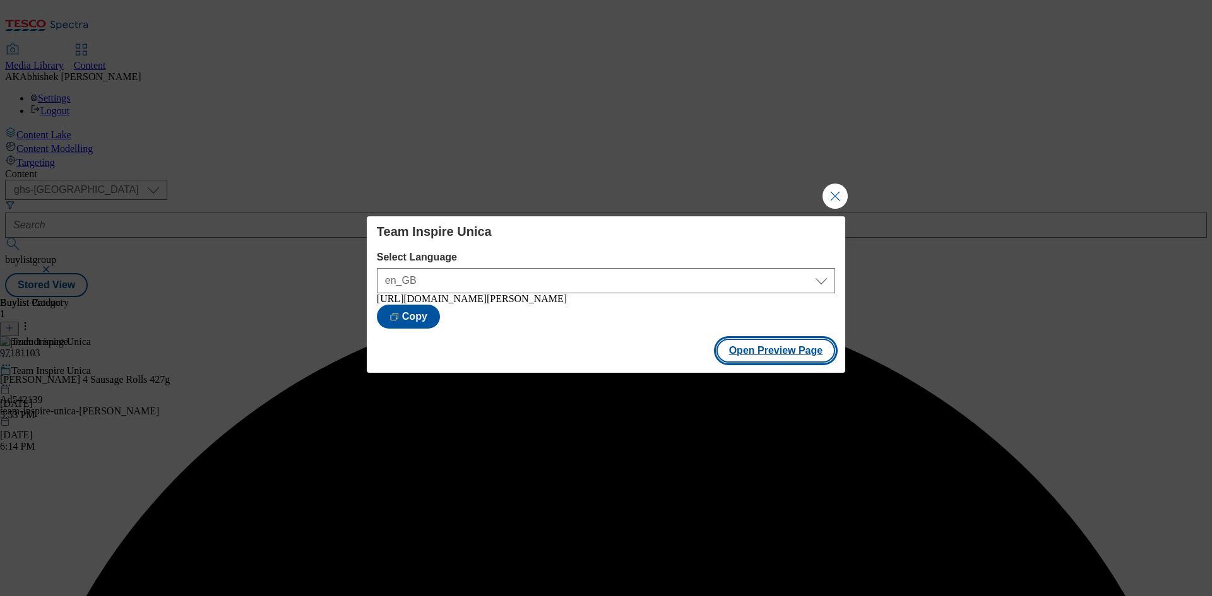
click at [755, 355] on button "Open Preview Page" at bounding box center [775, 351] width 119 height 24
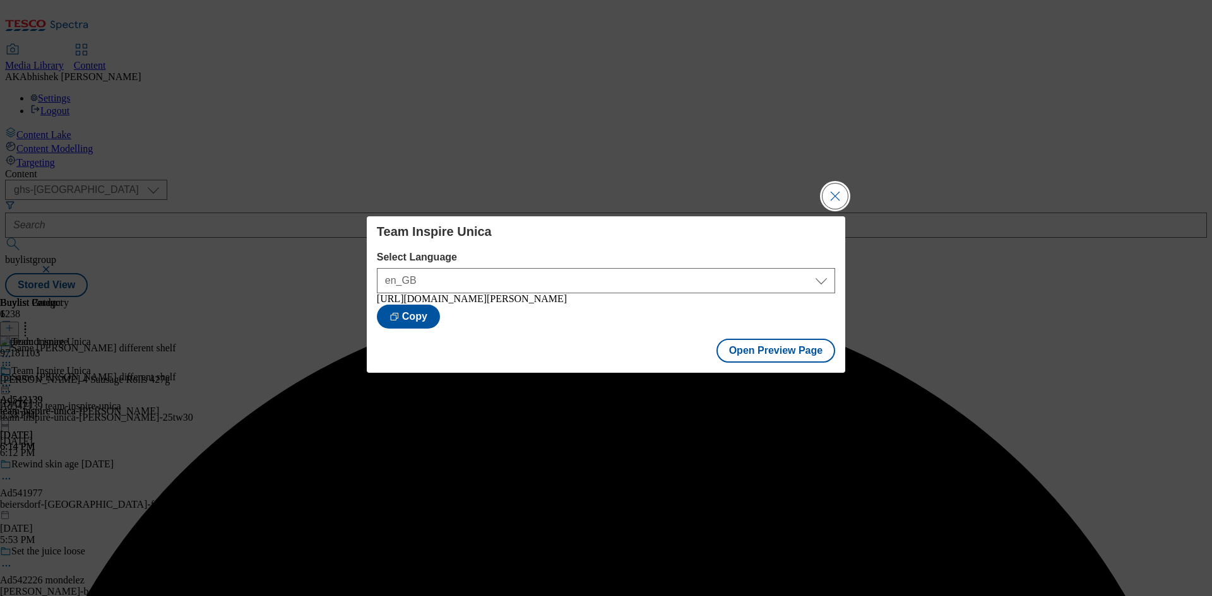
click at [835, 192] on button "Close Modal" at bounding box center [834, 196] width 25 height 25
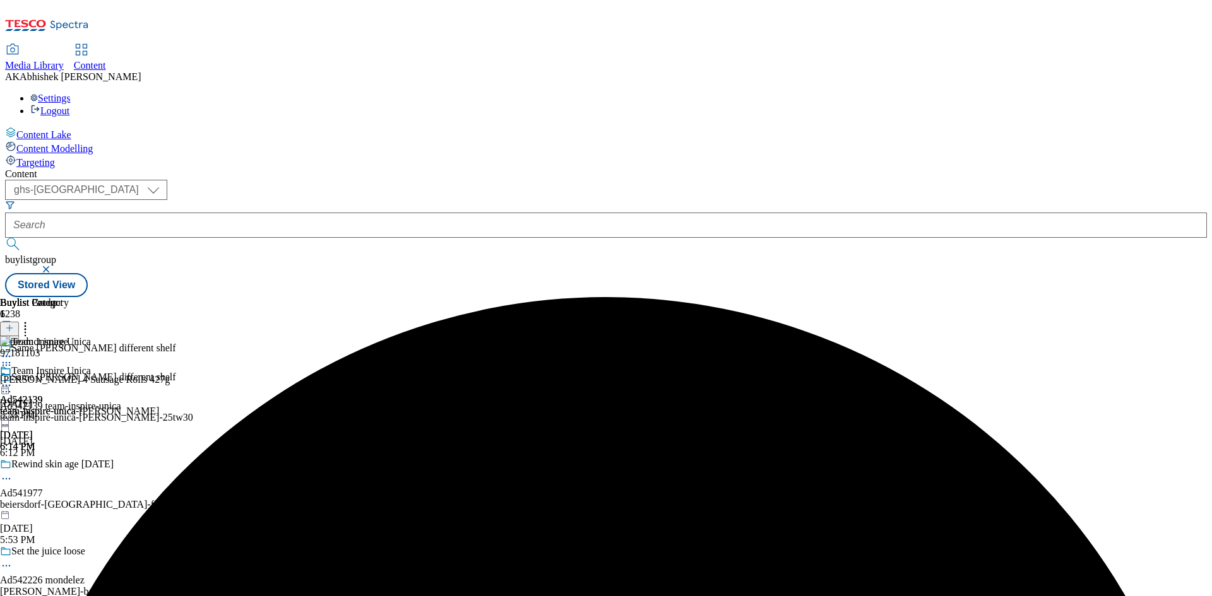
click at [13, 379] on icon at bounding box center [6, 385] width 13 height 13
click at [67, 509] on span "Publish" at bounding box center [53, 513] width 28 height 9
